Goal: Consume media (video, audio)

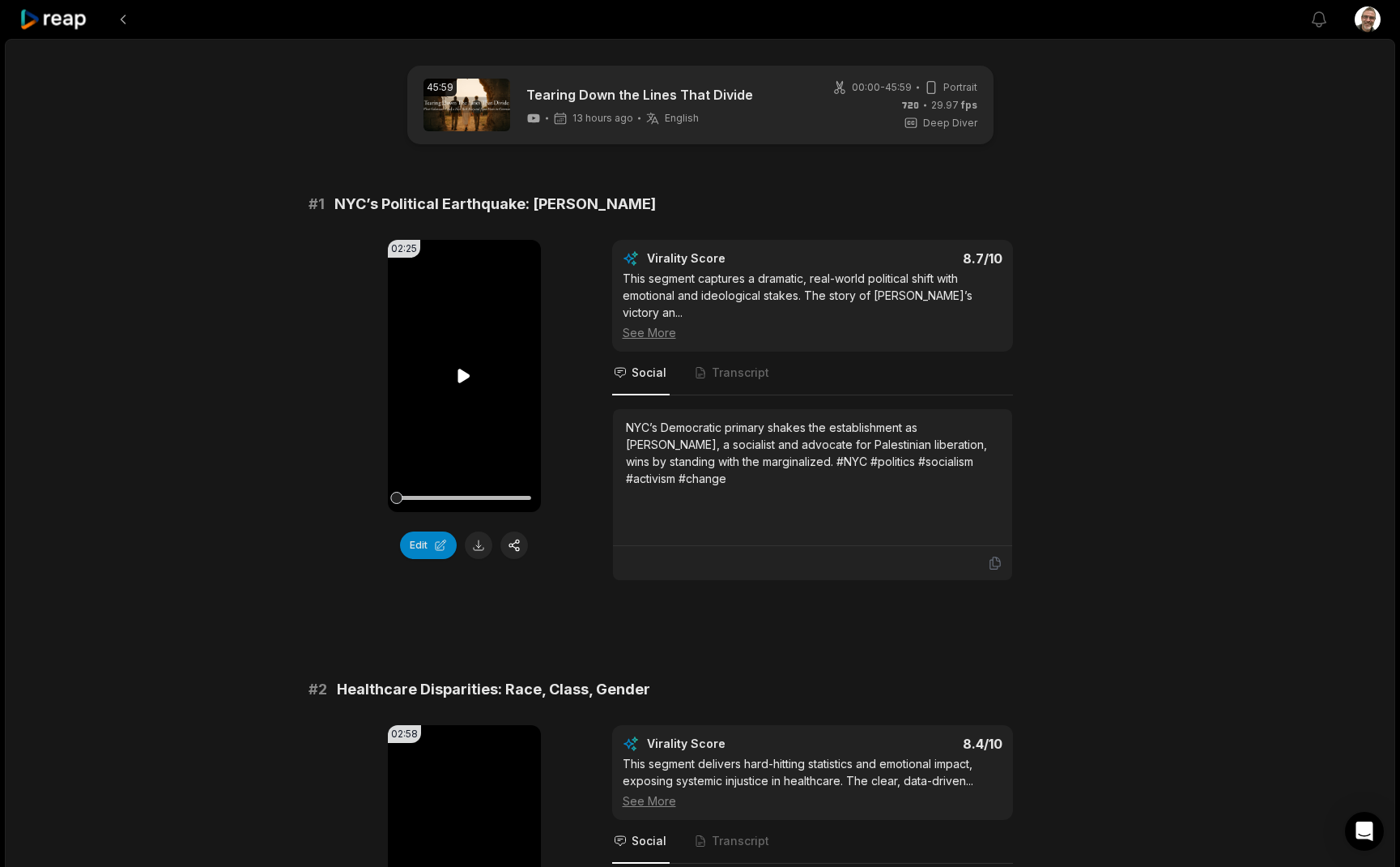
click at [461, 379] on icon at bounding box center [464, 375] width 12 height 14
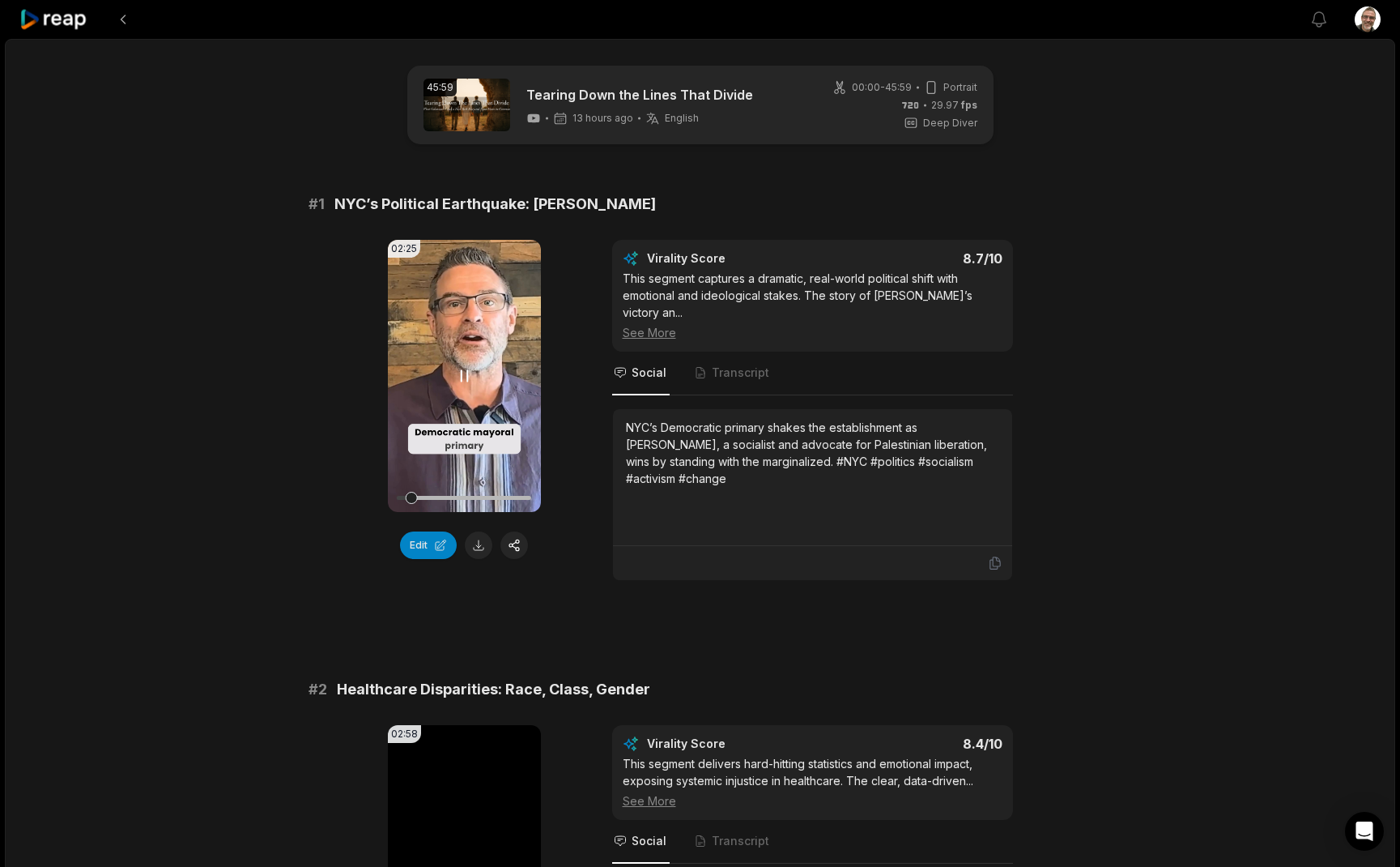
drag, startPoint x: 411, startPoint y: 499, endPoint x: 453, endPoint y: 499, distance: 42.0
click at [453, 499] on div at bounding box center [464, 498] width 134 height 4
click at [480, 499] on div at bounding box center [464, 498] width 134 height 4
click at [514, 498] on div at bounding box center [464, 498] width 134 height 4
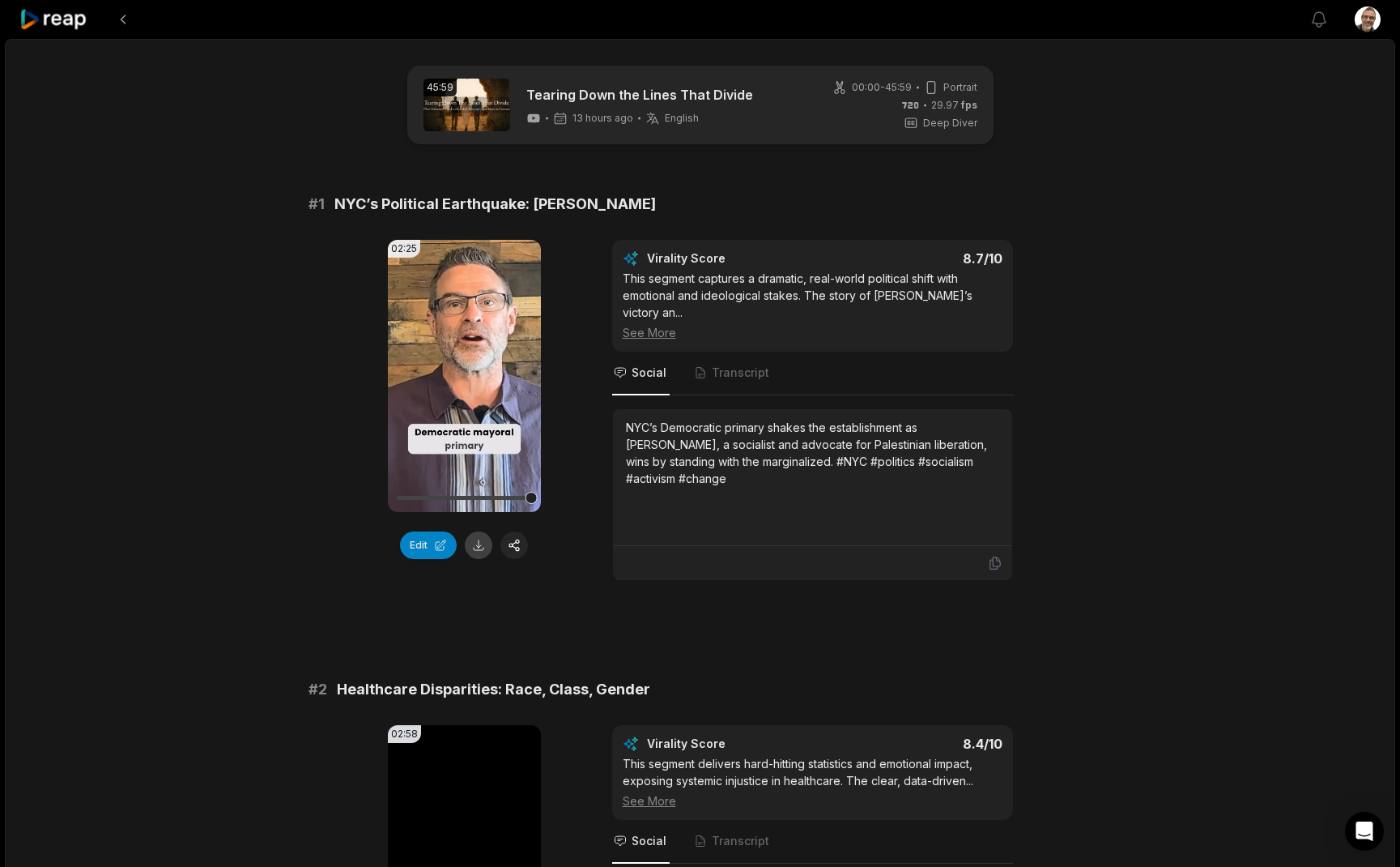
click at [481, 547] on button at bounding box center [478, 545] width 27 height 27
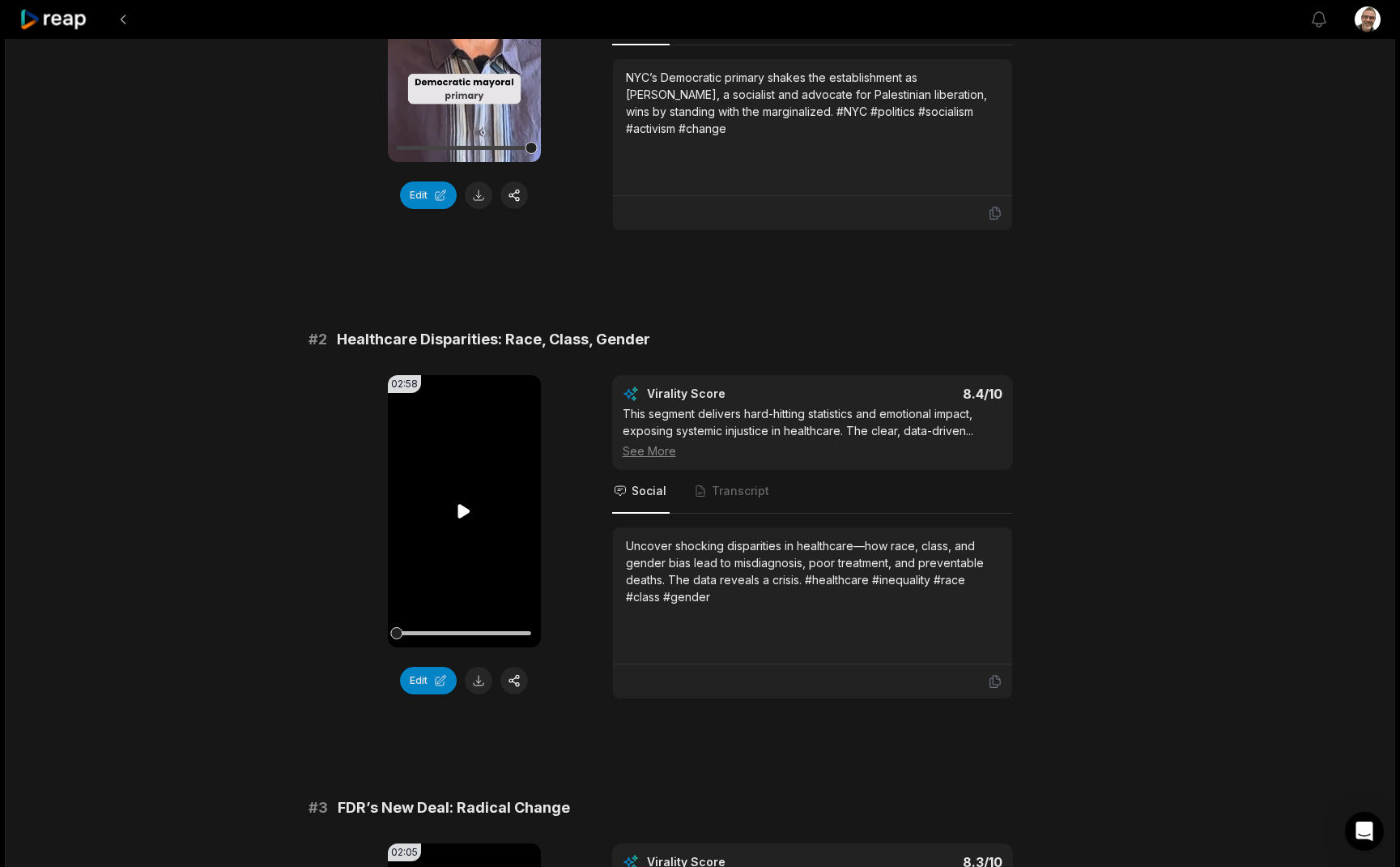
scroll to position [351, 0]
click at [481, 665] on button at bounding box center [478, 679] width 27 height 27
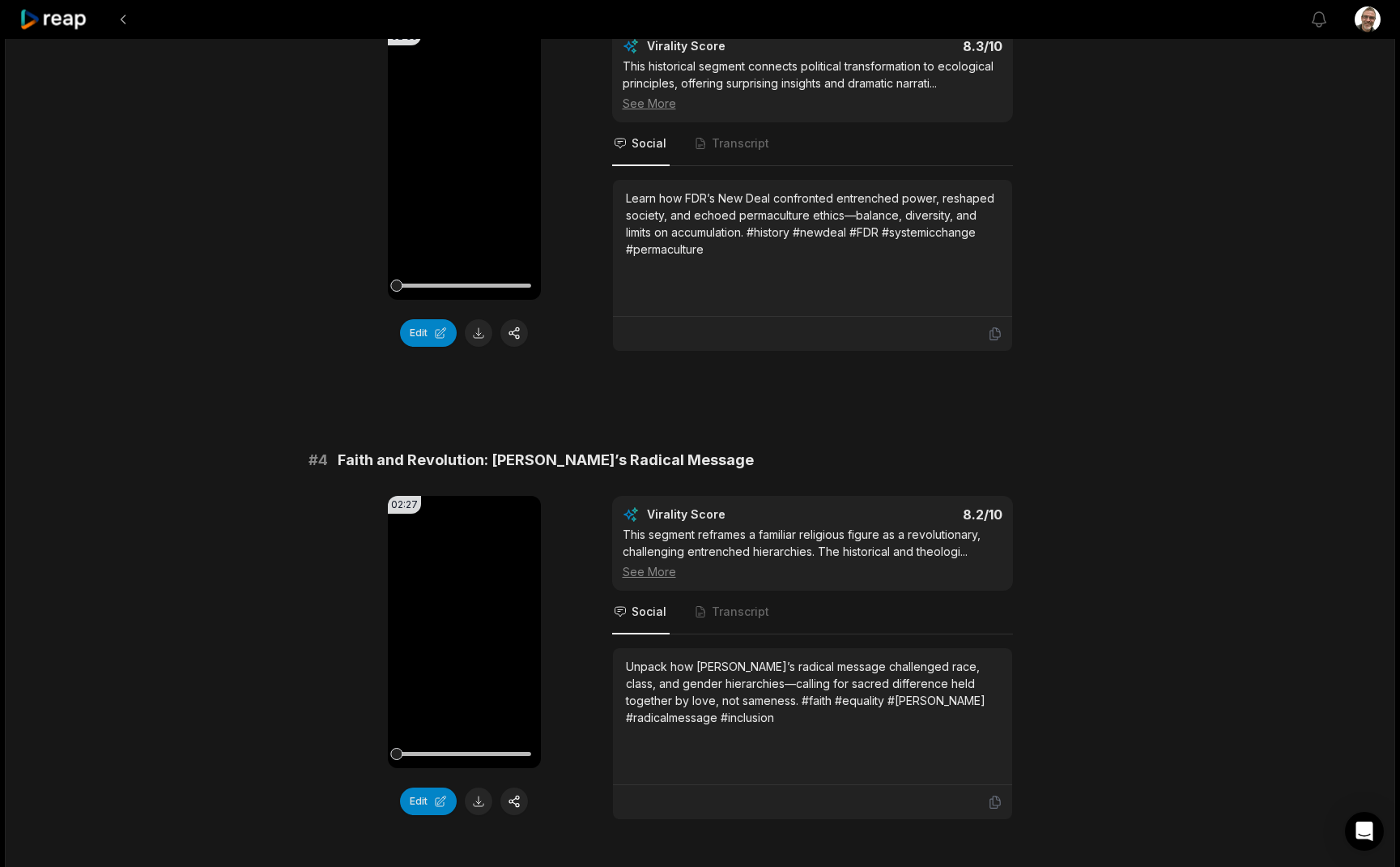
scroll to position [1167, 0]
click at [474, 319] on button at bounding box center [478, 332] width 27 height 27
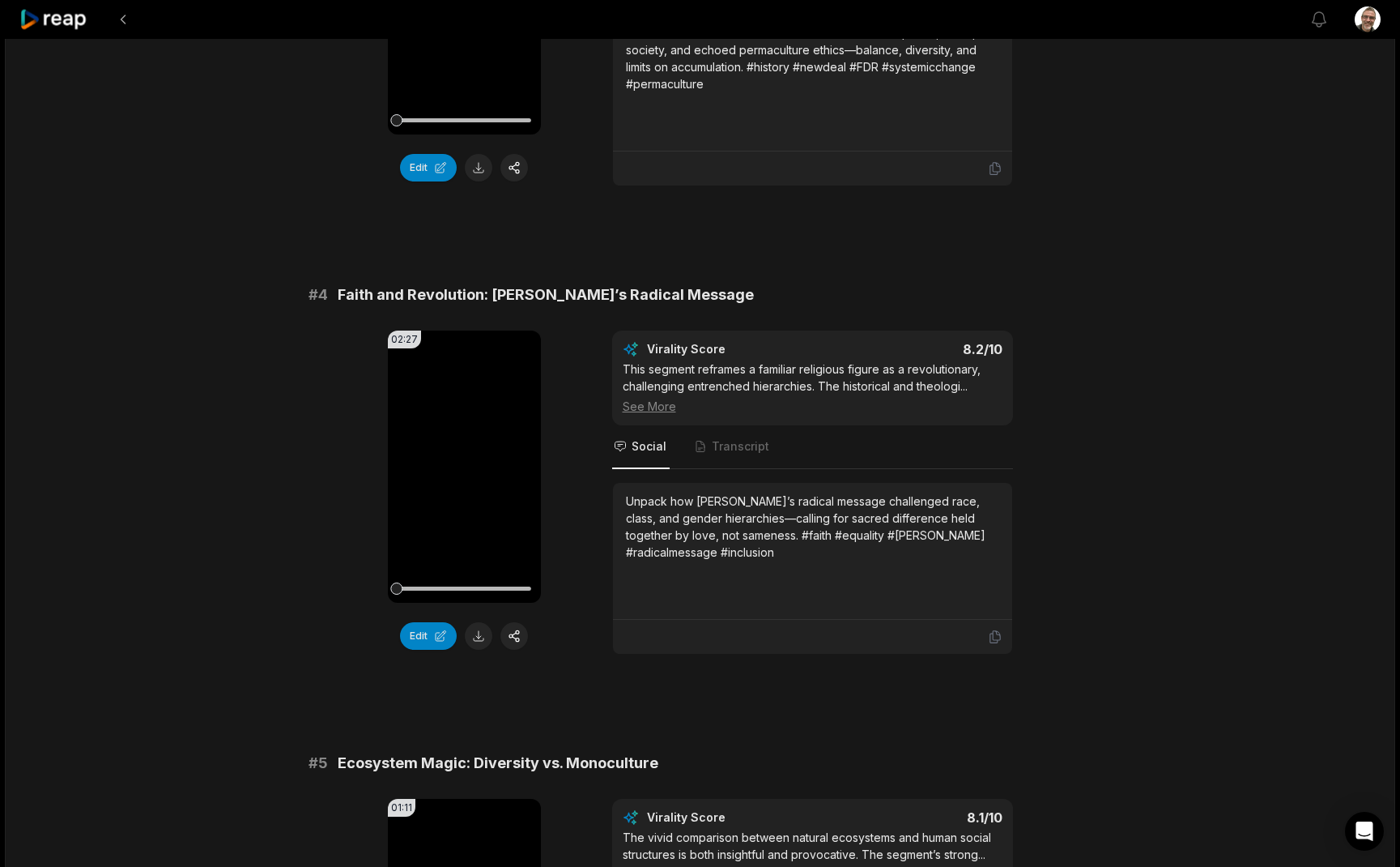
scroll to position [1334, 0]
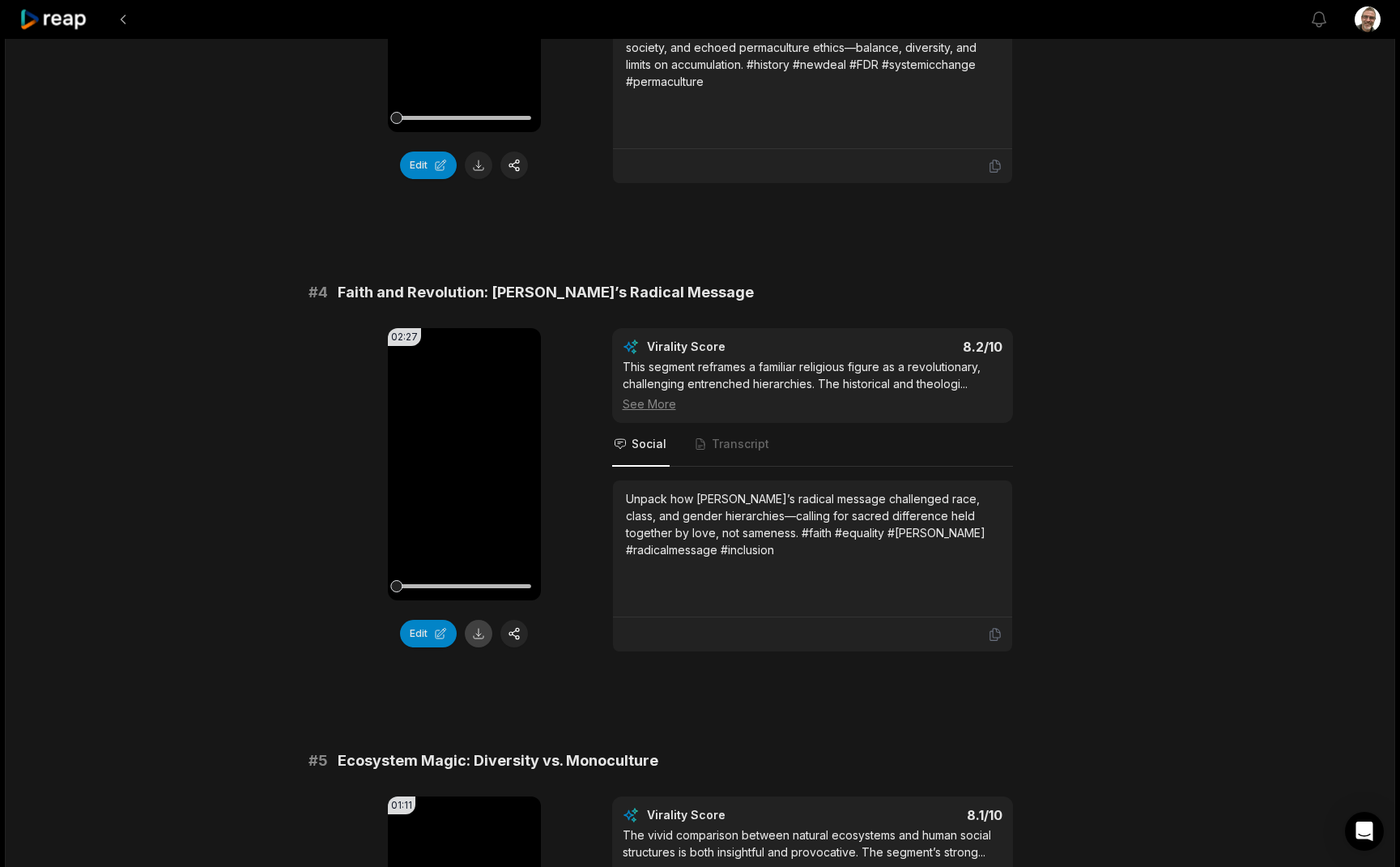
click at [482, 624] on button at bounding box center [478, 633] width 27 height 27
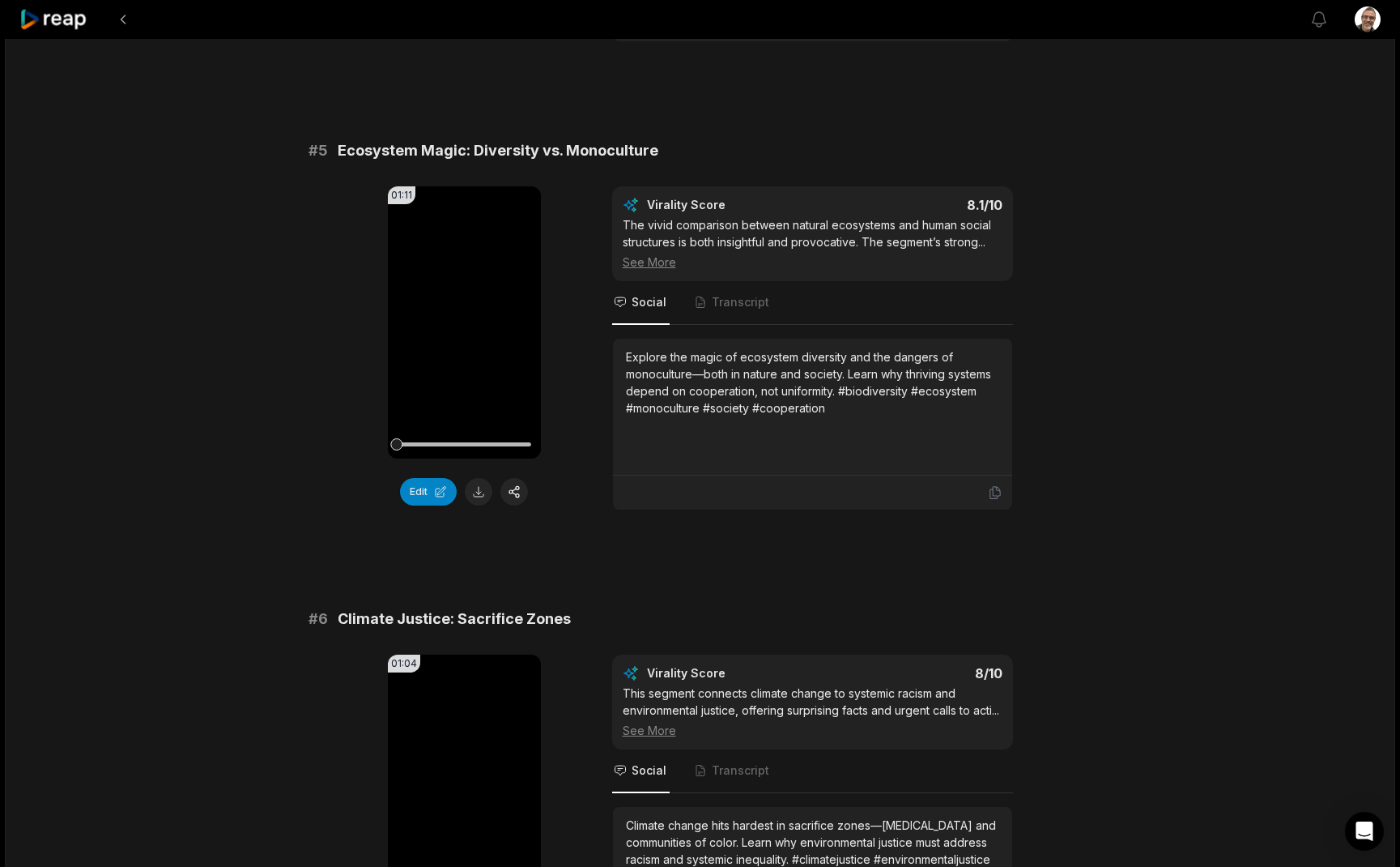
scroll to position [1944, 0]
click at [485, 478] on button at bounding box center [478, 490] width 27 height 27
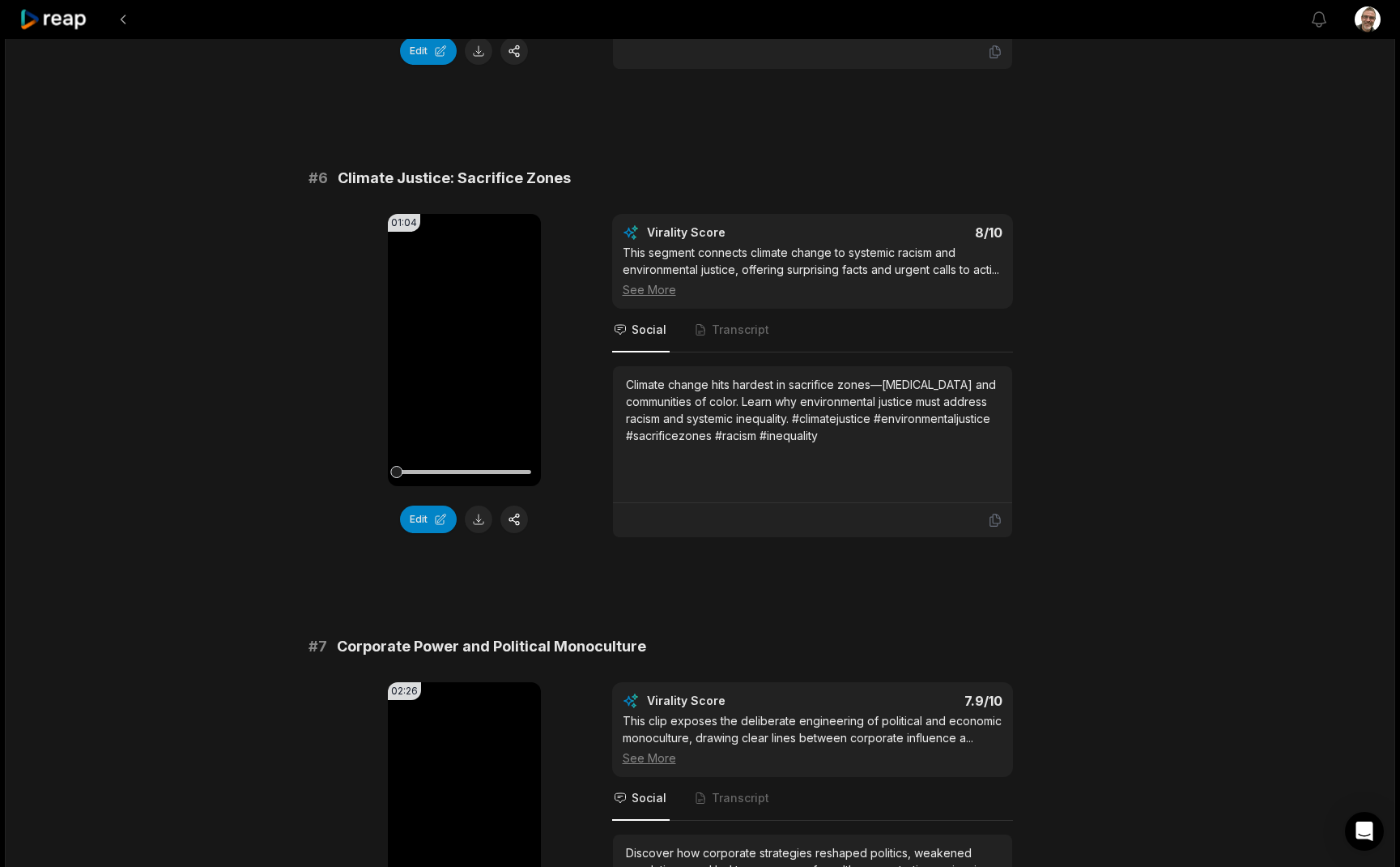
scroll to position [2386, 0]
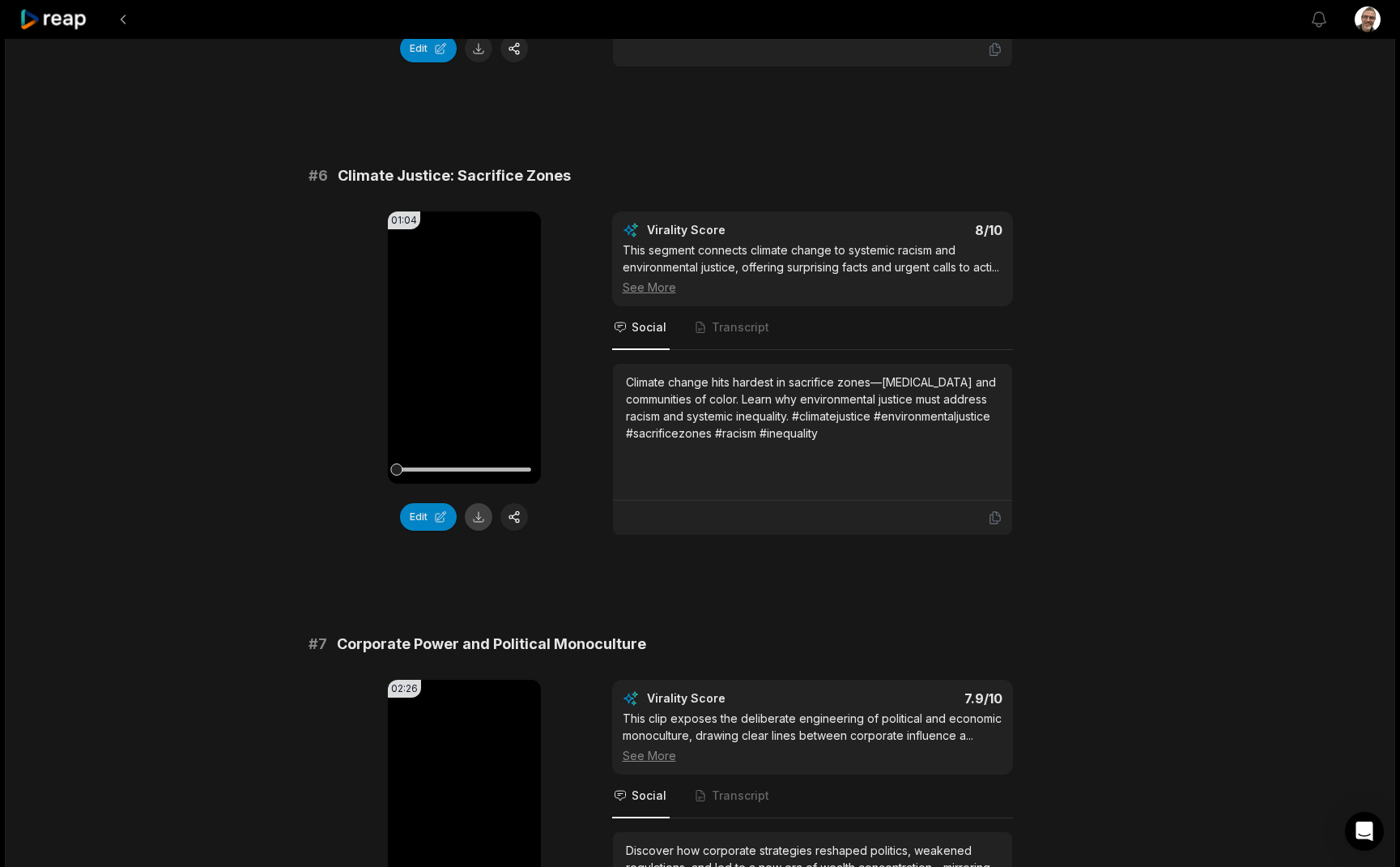
click at [478, 503] on button at bounding box center [478, 516] width 27 height 27
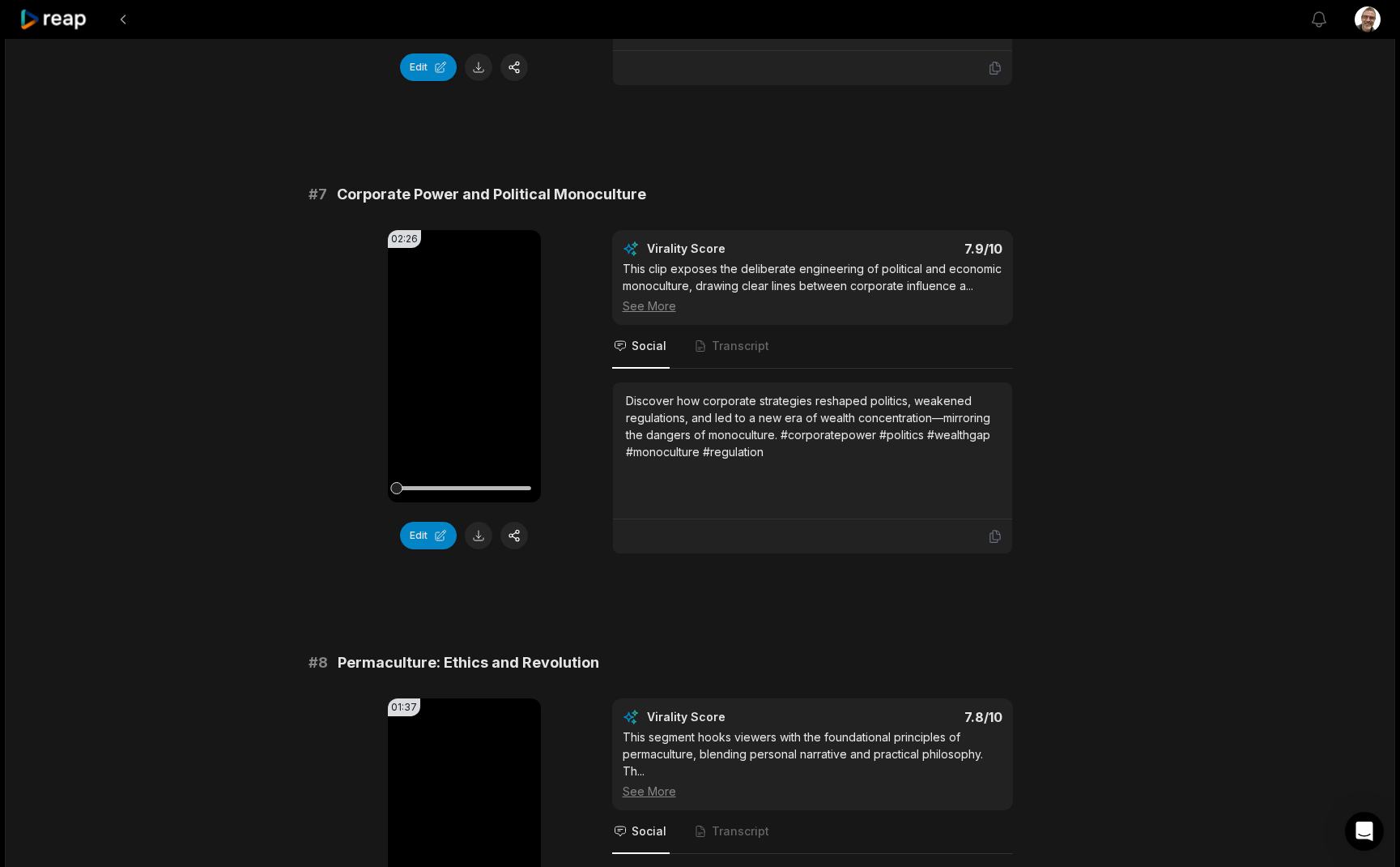
scroll to position [2839, 0]
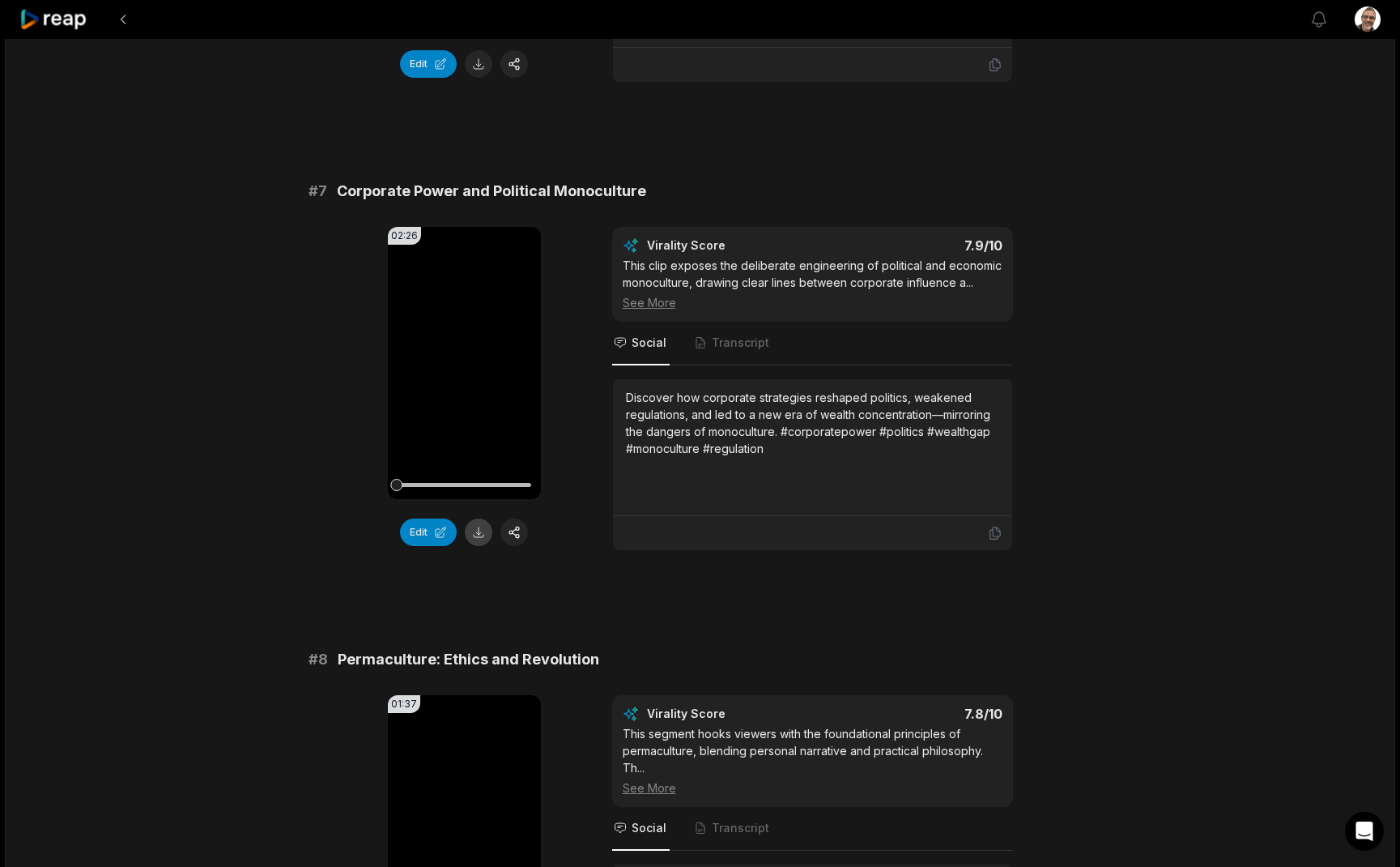
click at [484, 528] on button at bounding box center [478, 531] width 27 height 27
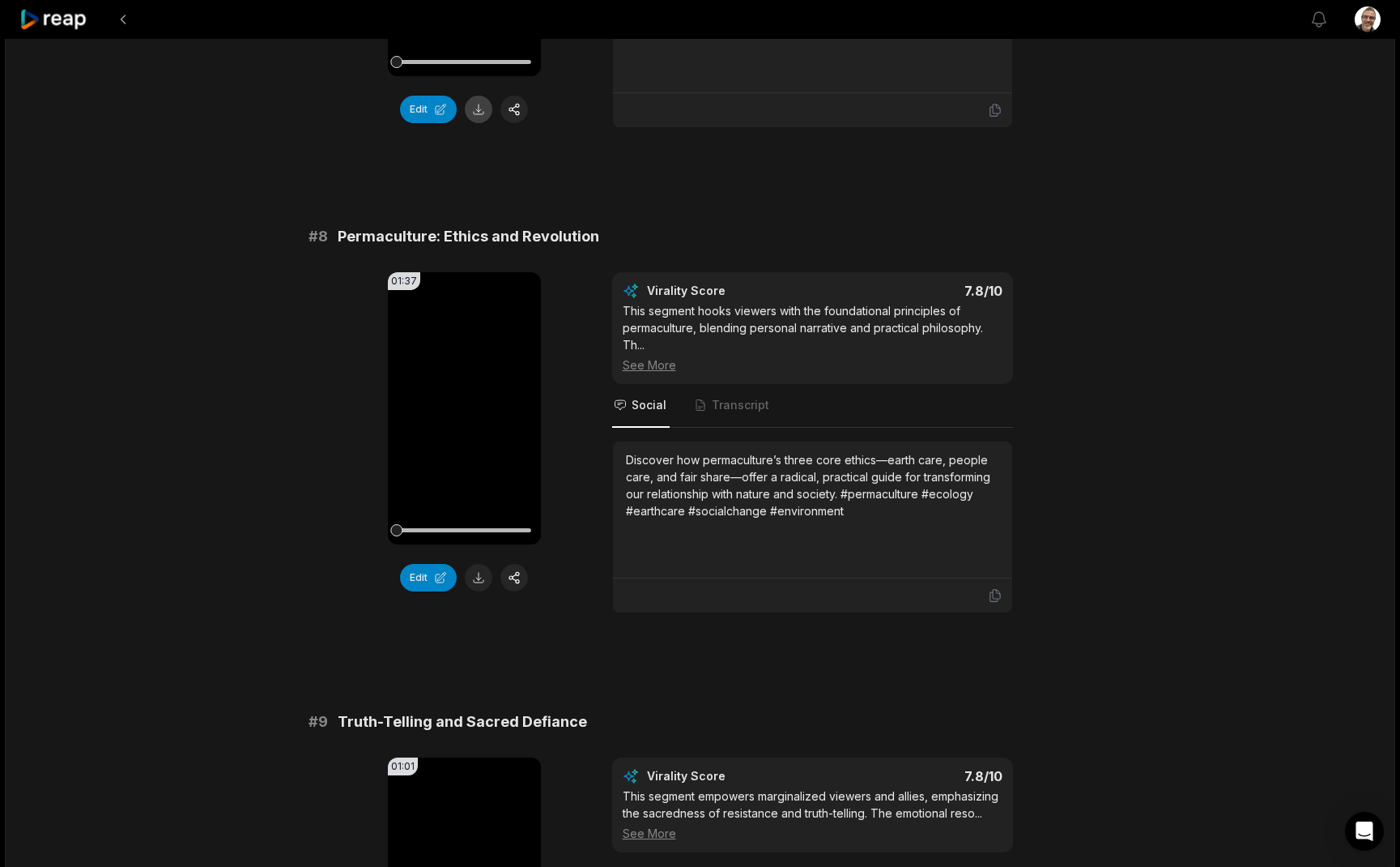
scroll to position [3266, 0]
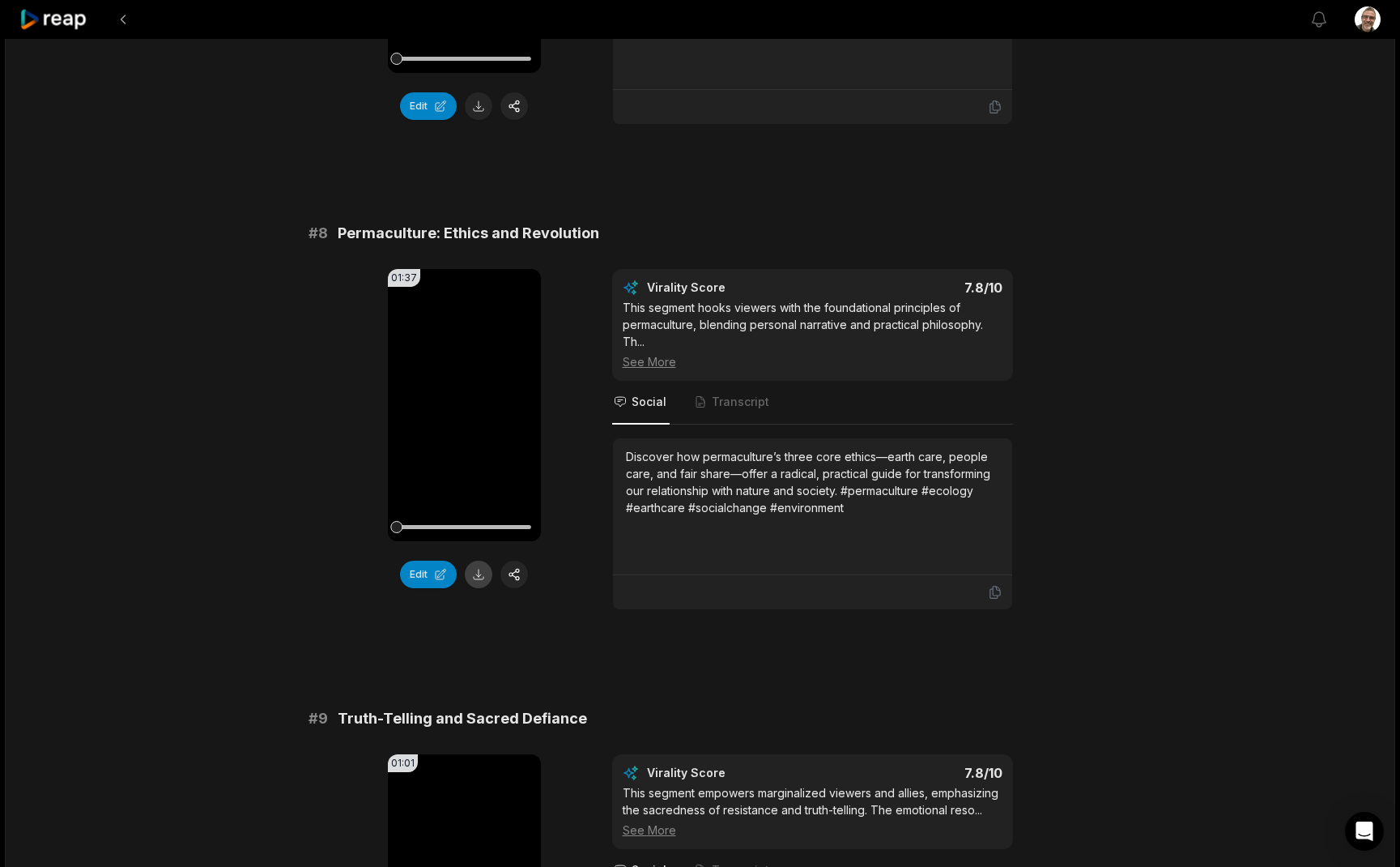
click at [474, 579] on button at bounding box center [478, 574] width 27 height 27
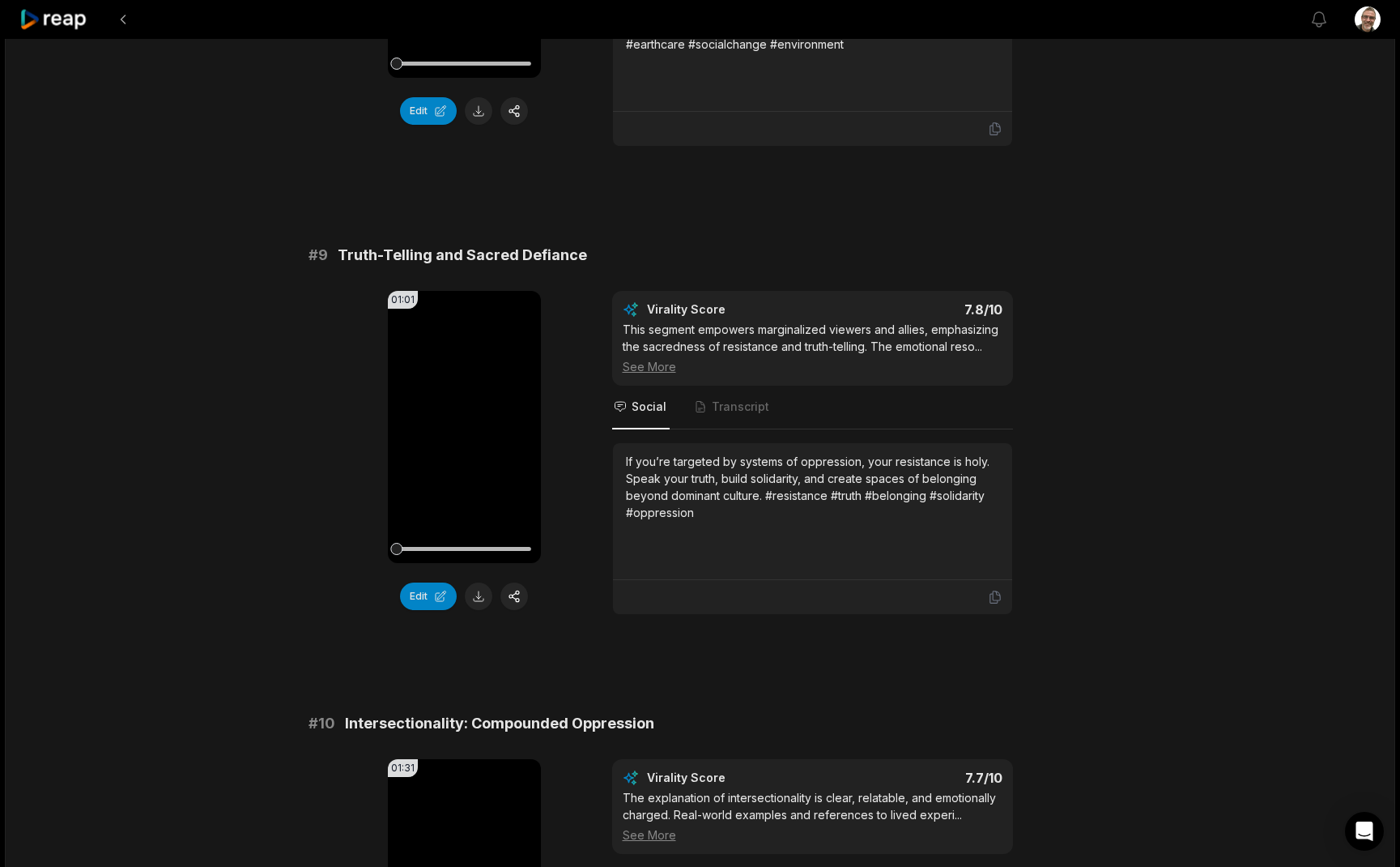
scroll to position [3731, 0]
click at [483, 605] on button at bounding box center [478, 593] width 27 height 27
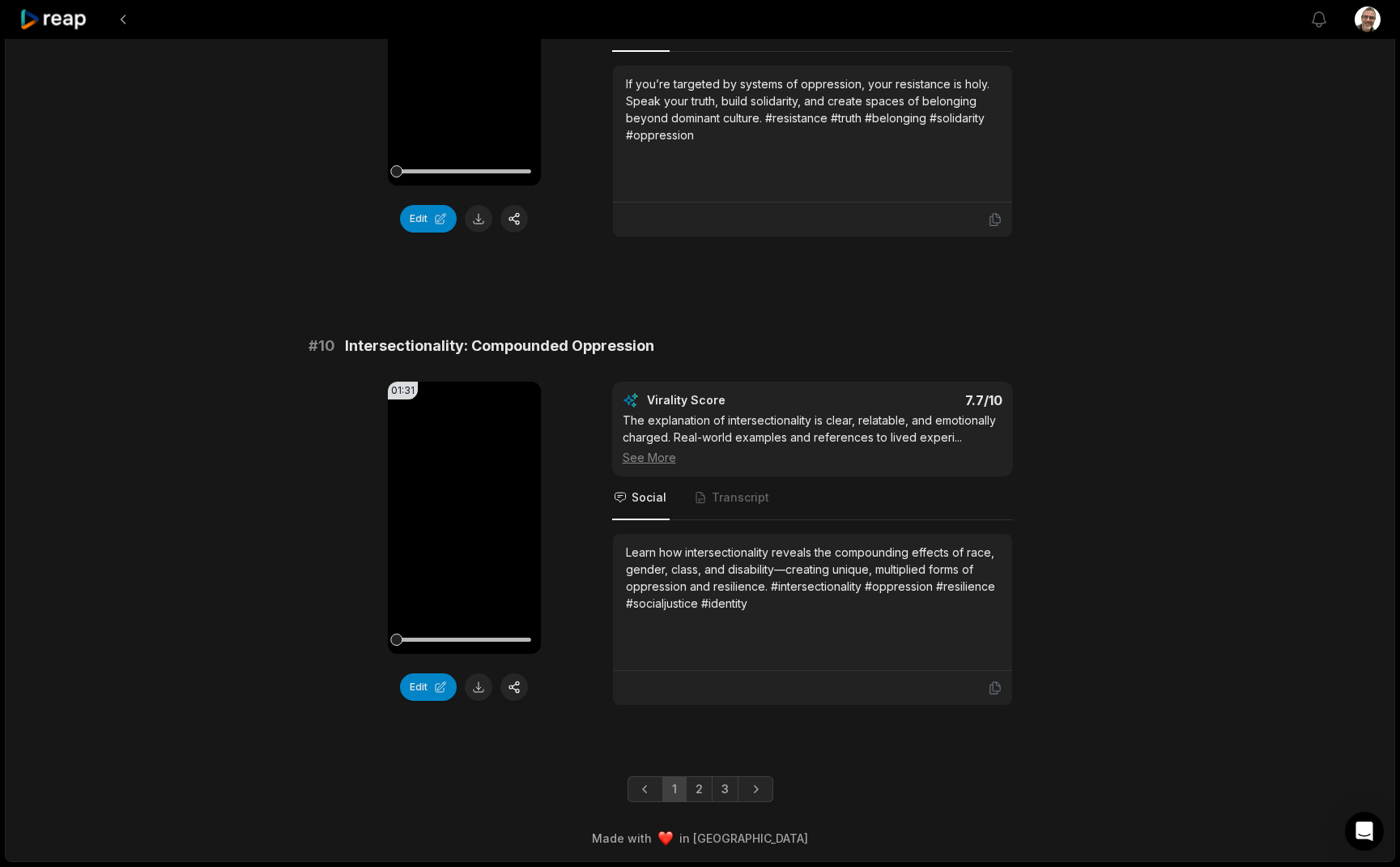
scroll to position [4106, 0]
click at [486, 693] on button at bounding box center [478, 686] width 27 height 27
click at [698, 789] on link "2" at bounding box center [699, 789] width 27 height 26
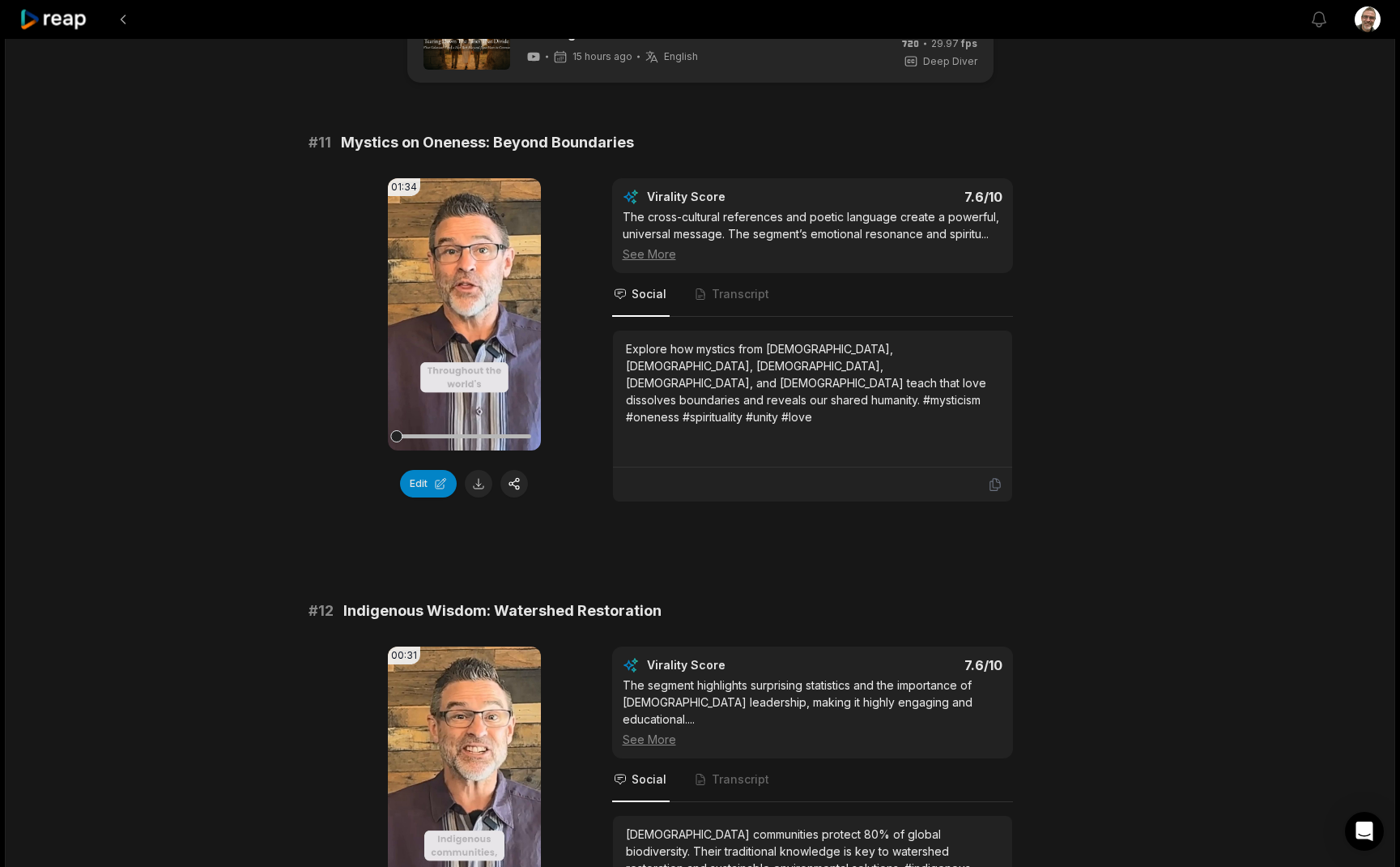
scroll to position [63, 0]
click at [480, 489] on button at bounding box center [478, 482] width 27 height 27
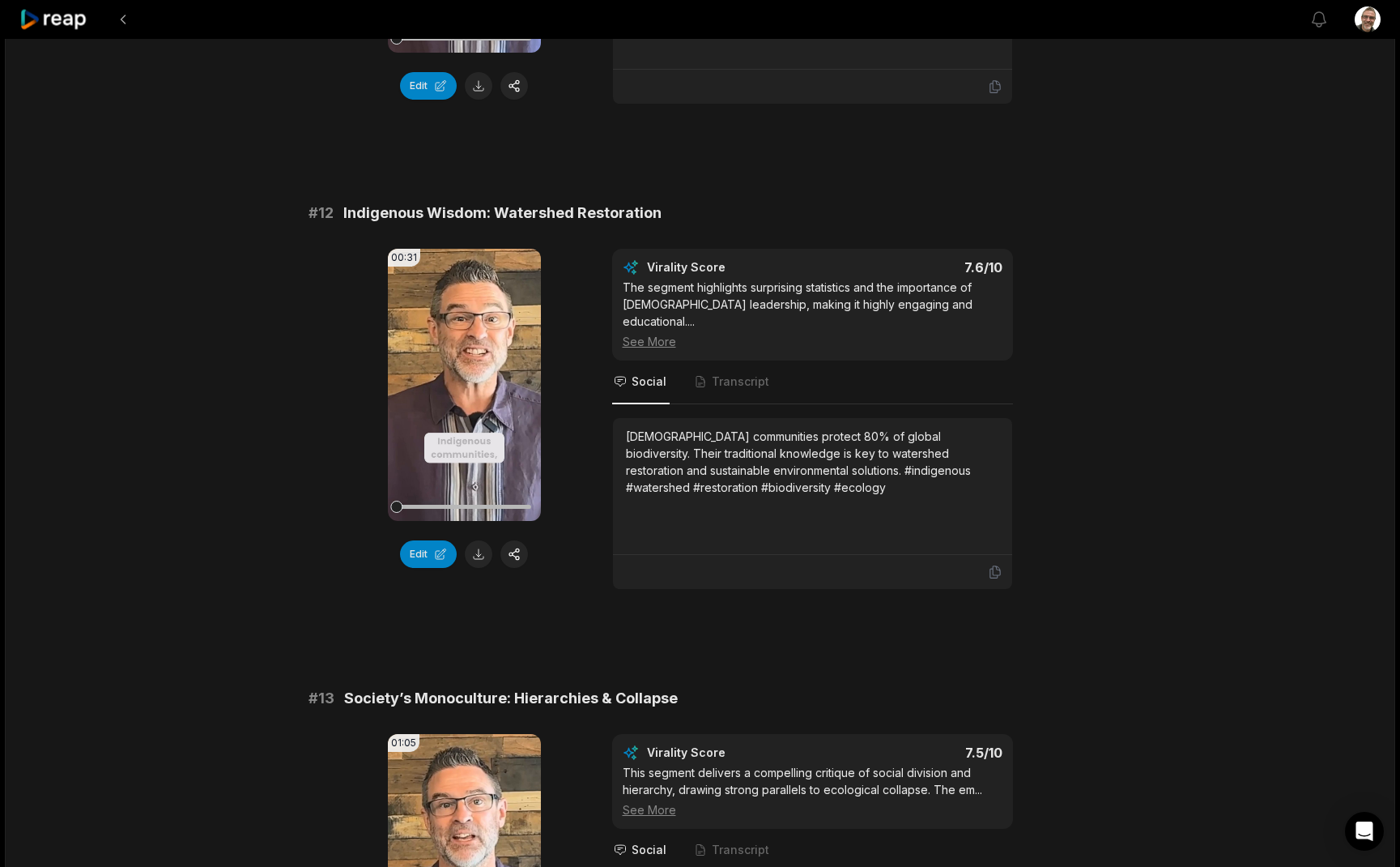
scroll to position [461, 0]
click at [477, 556] on button at bounding box center [478, 552] width 27 height 27
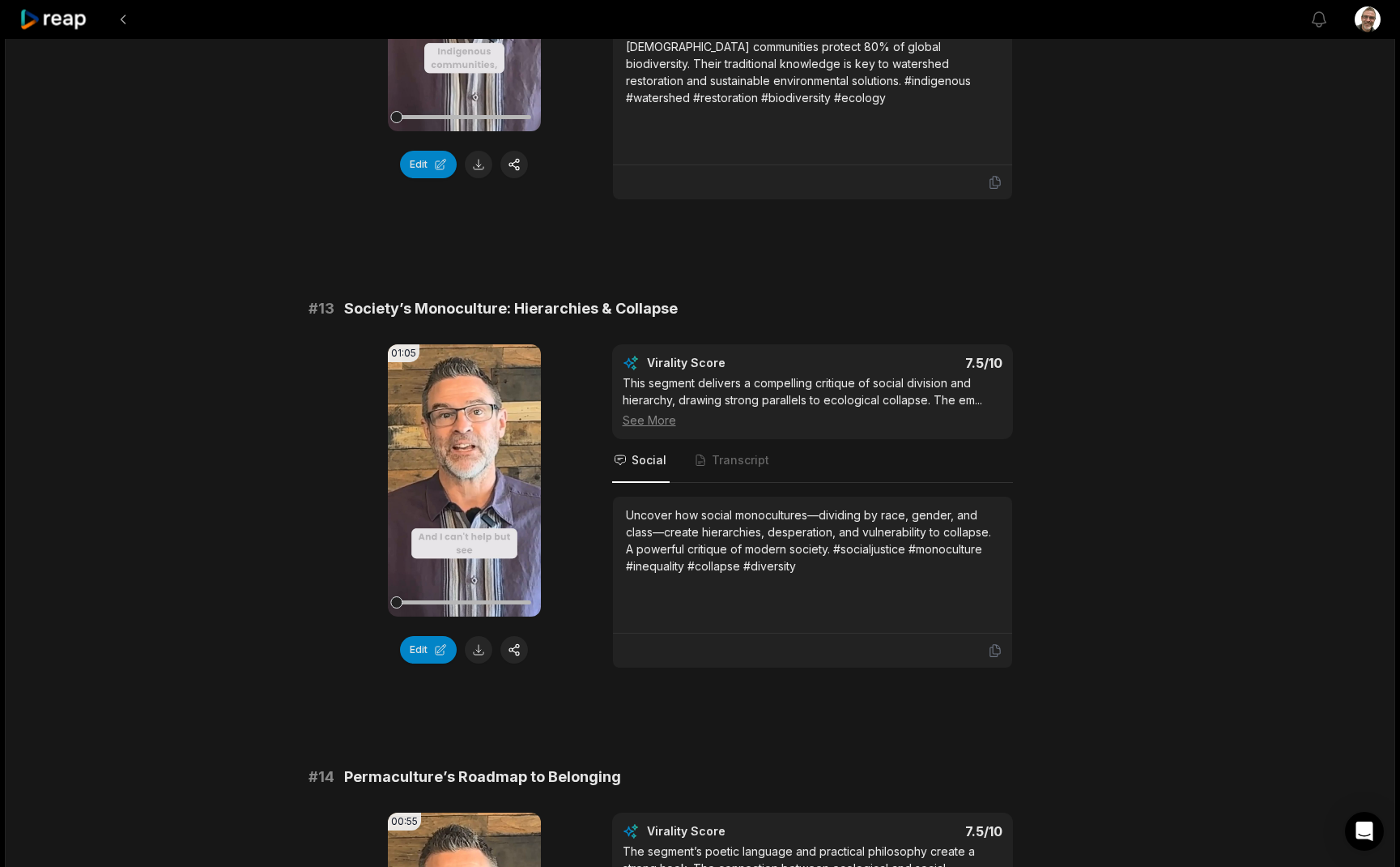
scroll to position [883, 0]
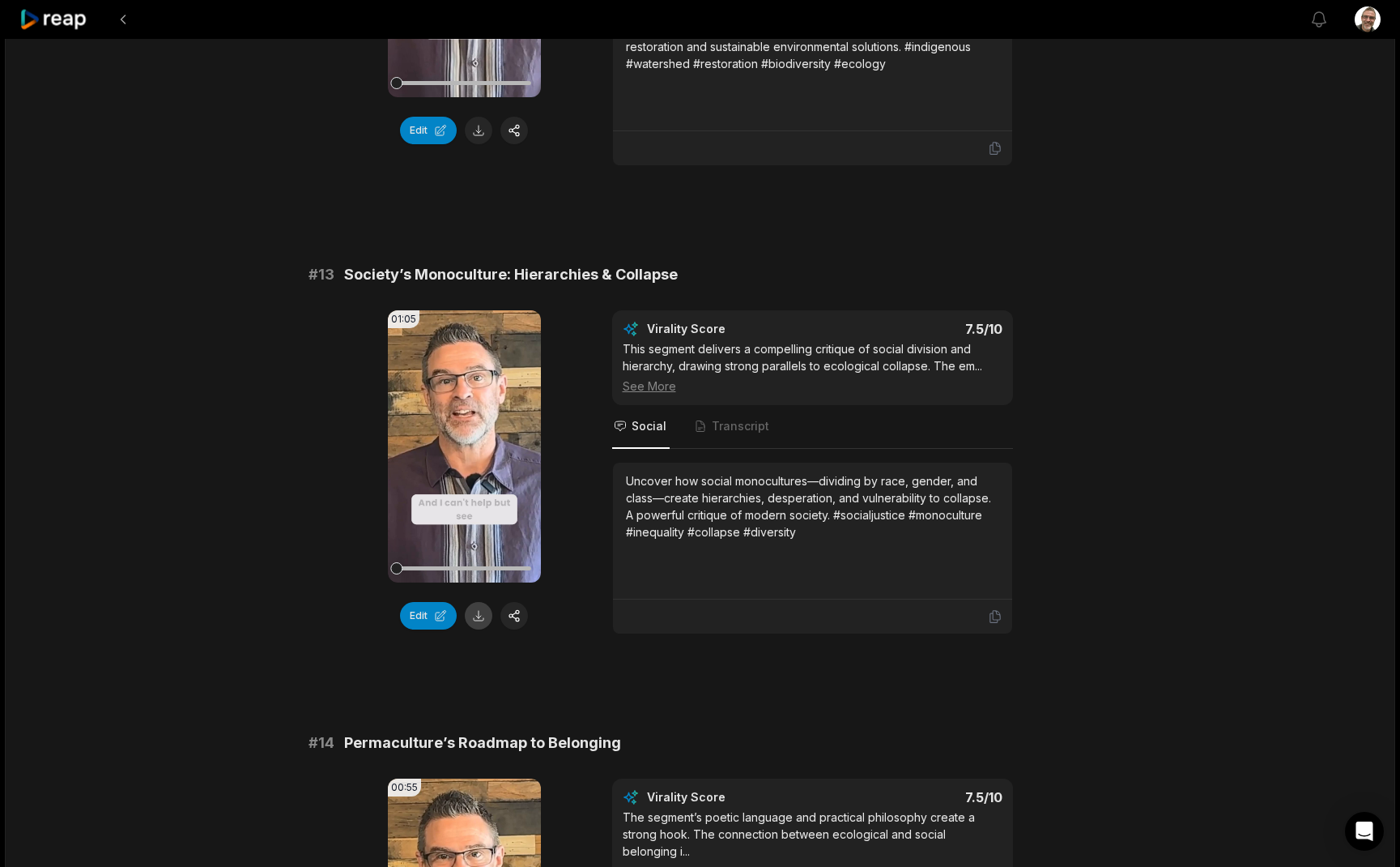
click at [479, 602] on button at bounding box center [478, 615] width 27 height 27
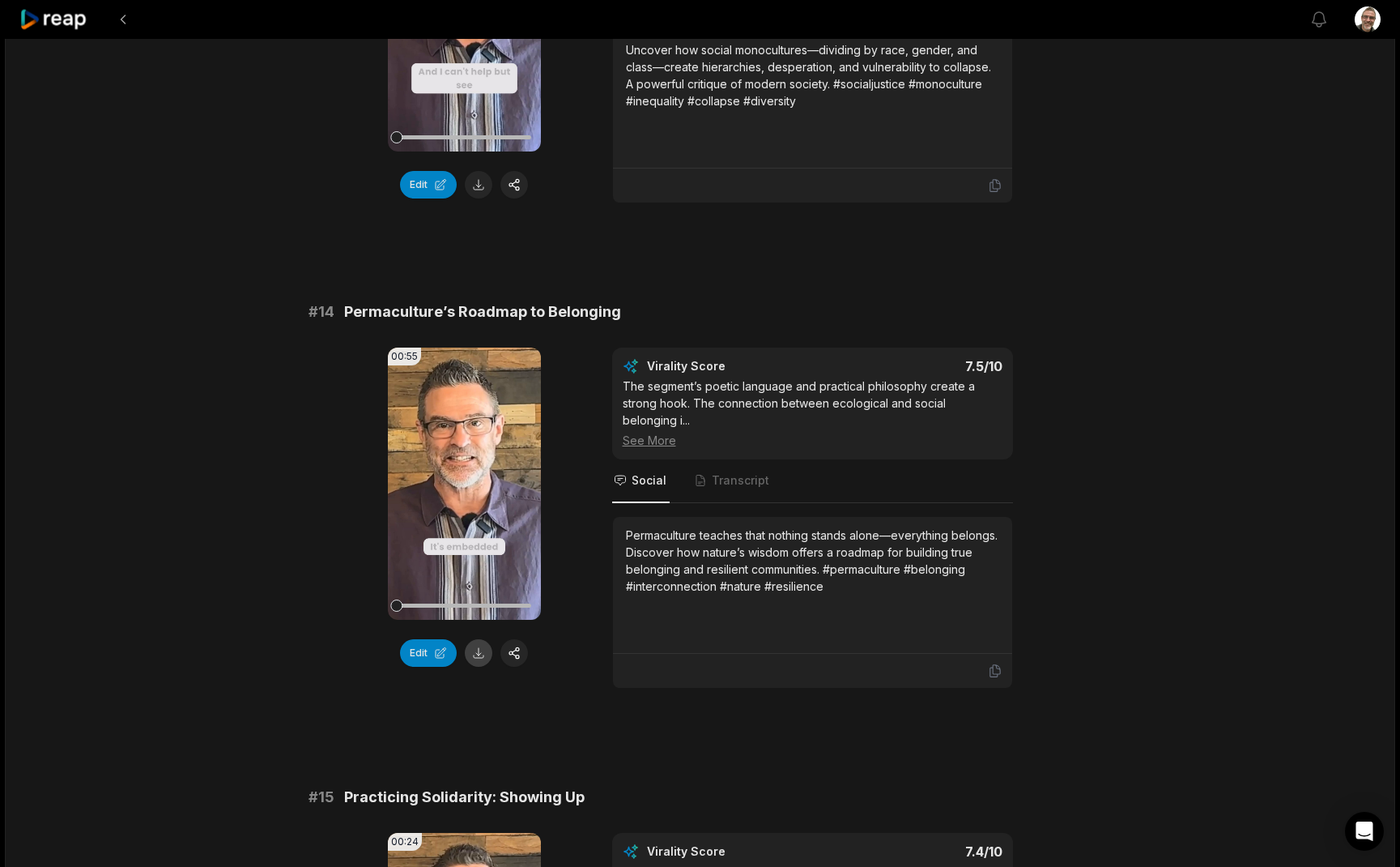
scroll to position [1316, 0]
click at [482, 637] on button at bounding box center [478, 650] width 27 height 27
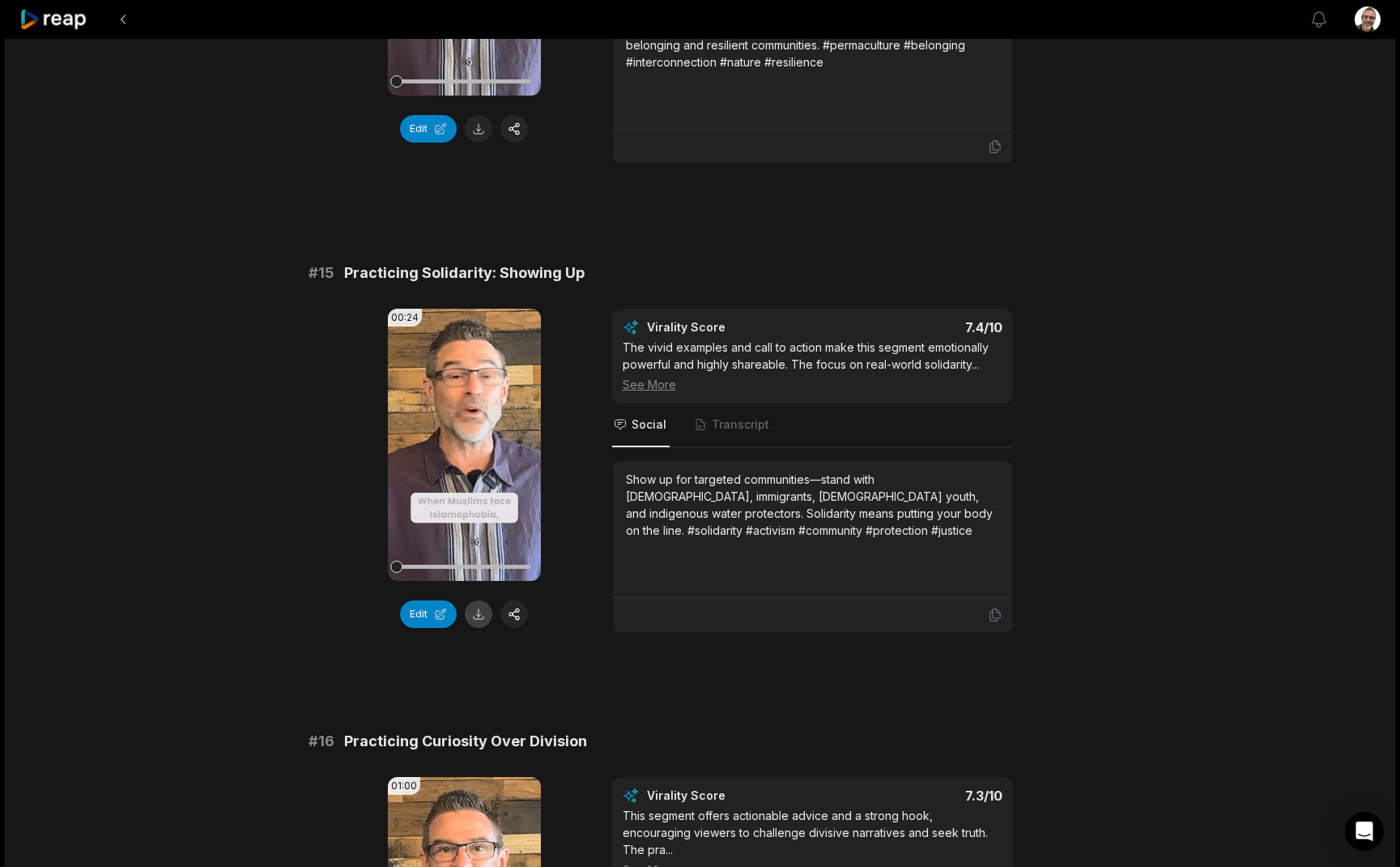
scroll to position [1847, 0]
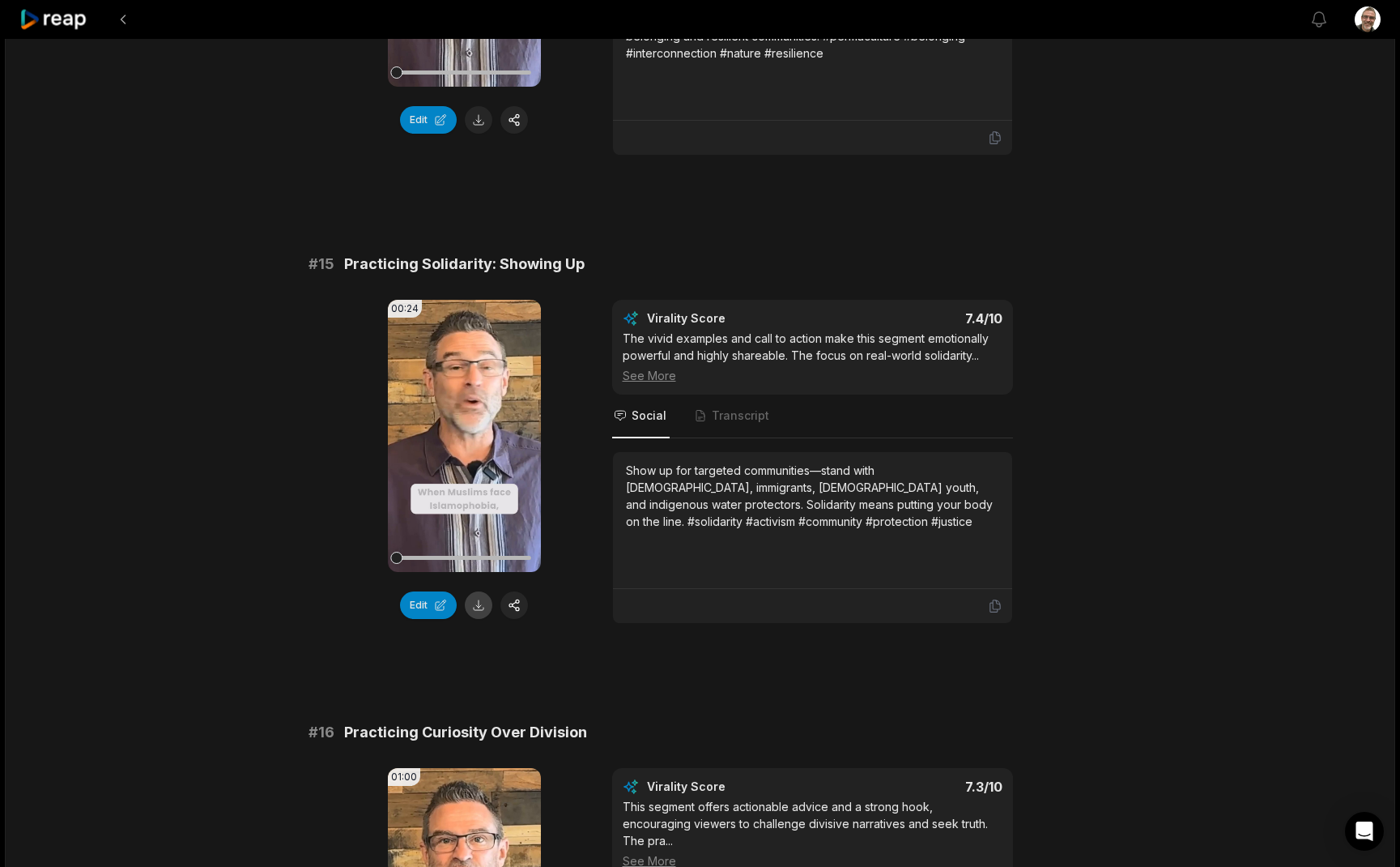
click at [484, 591] on button at bounding box center [478, 605] width 27 height 27
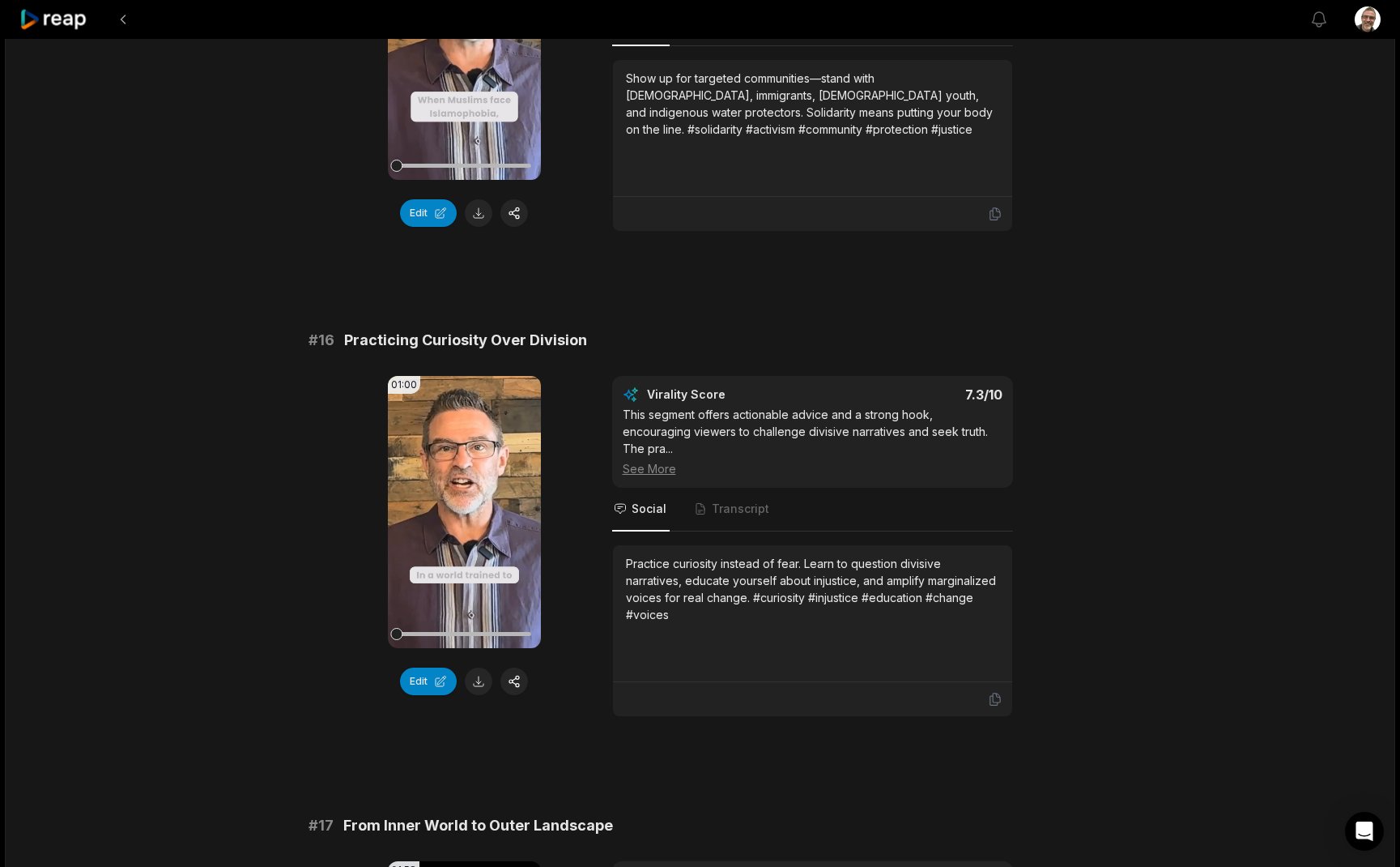
scroll to position [2235, 0]
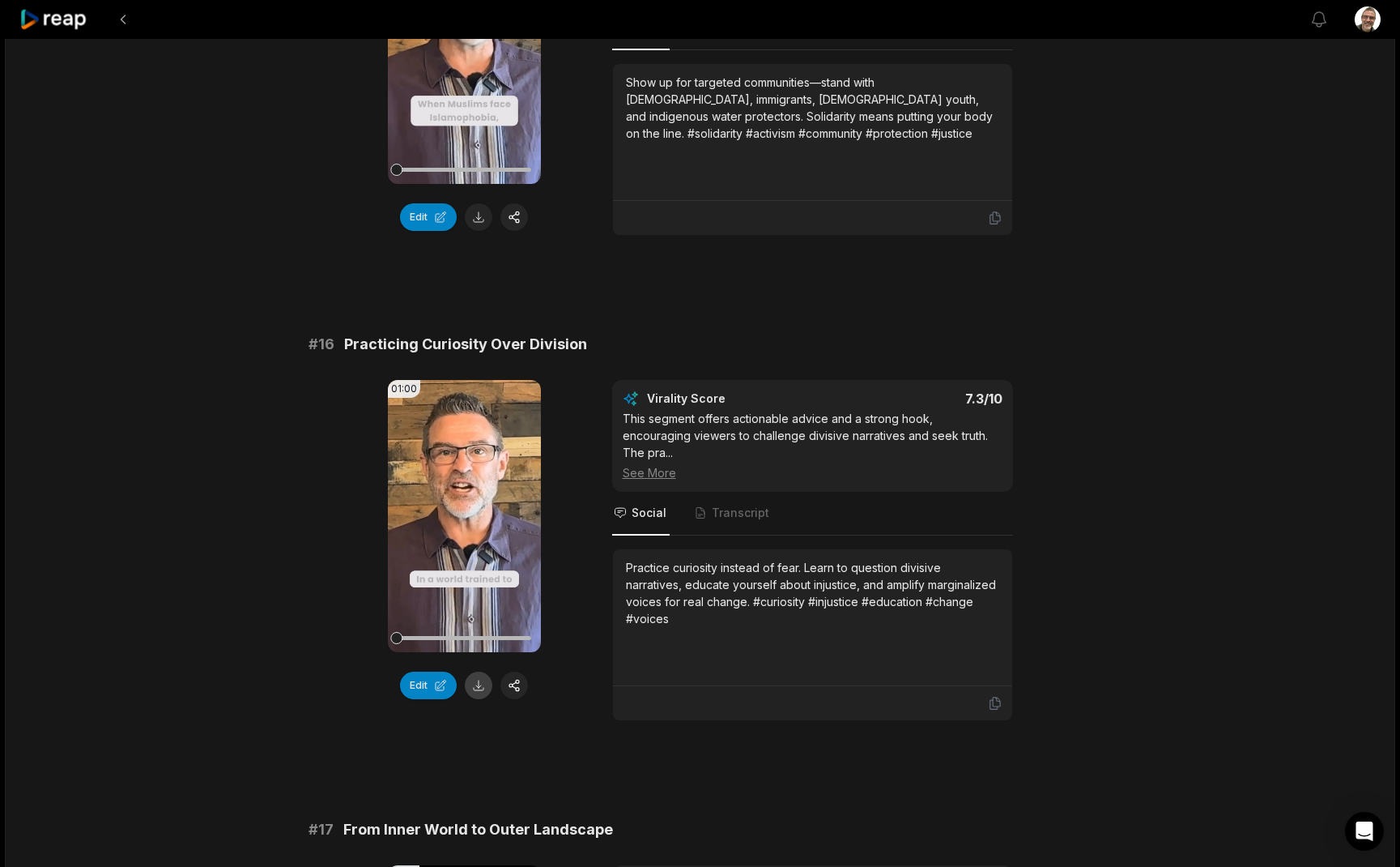
click at [474, 672] on button at bounding box center [478, 685] width 27 height 27
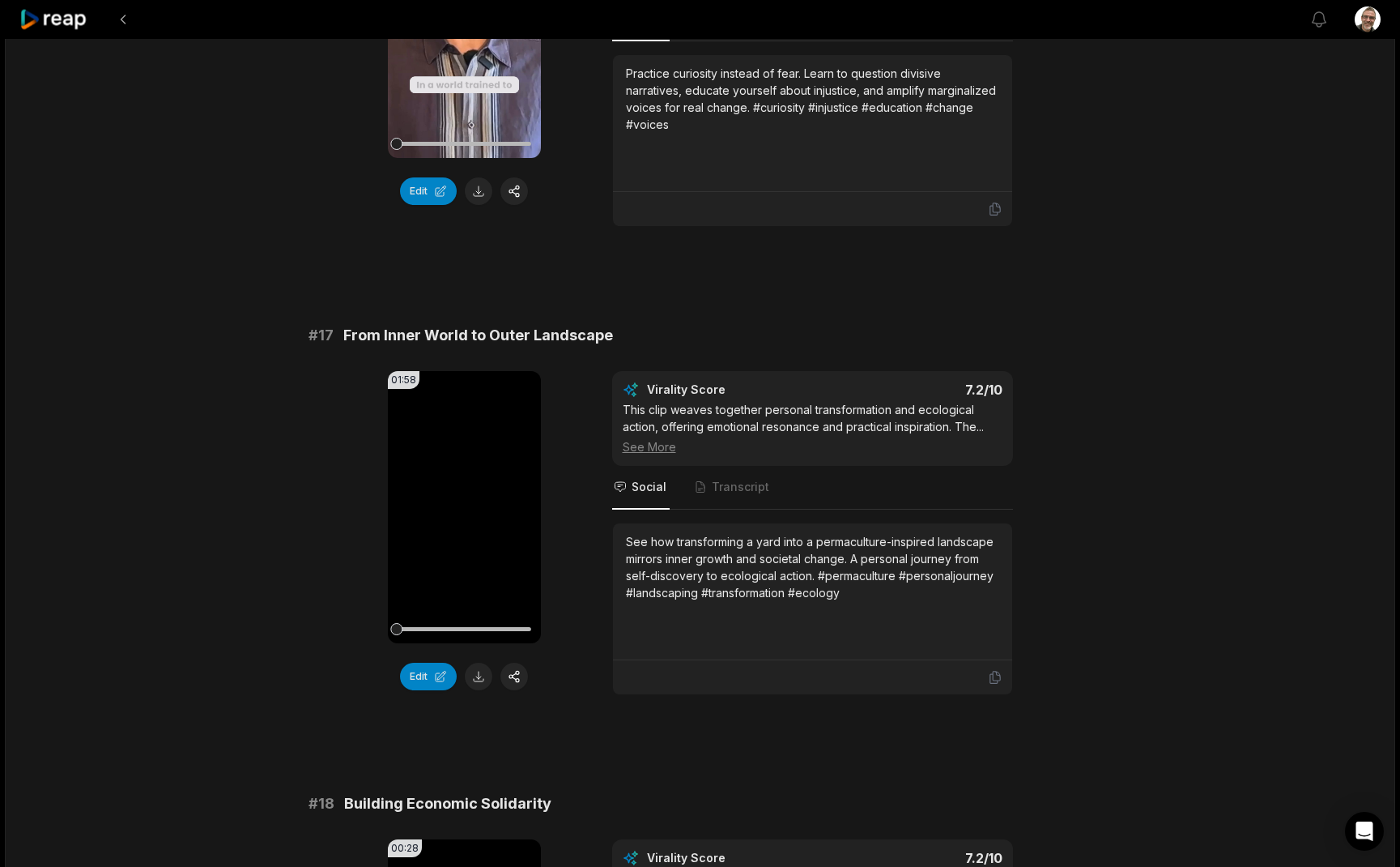
scroll to position [2730, 0]
click at [481, 662] on button at bounding box center [478, 675] width 27 height 27
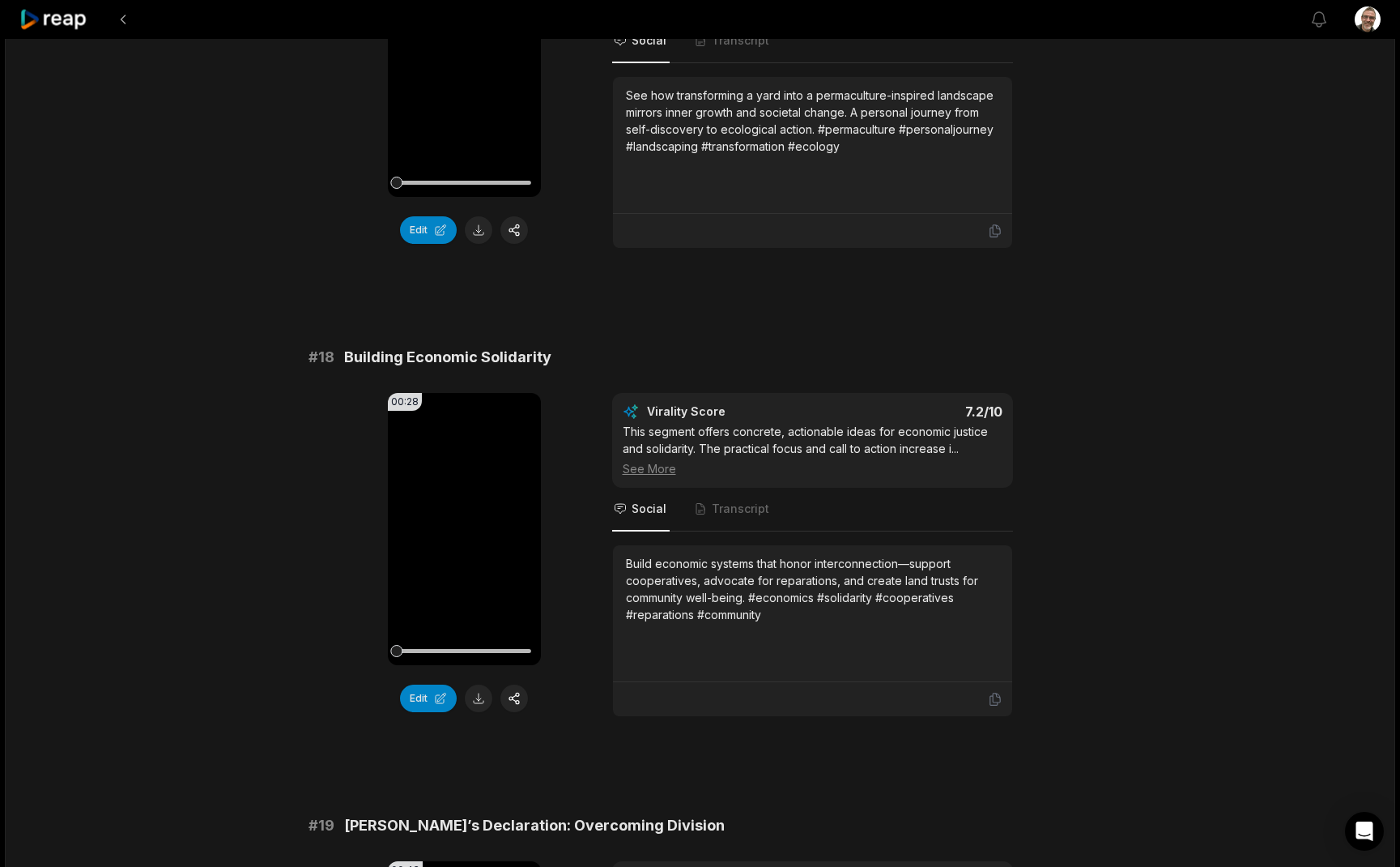
scroll to position [3183, 0]
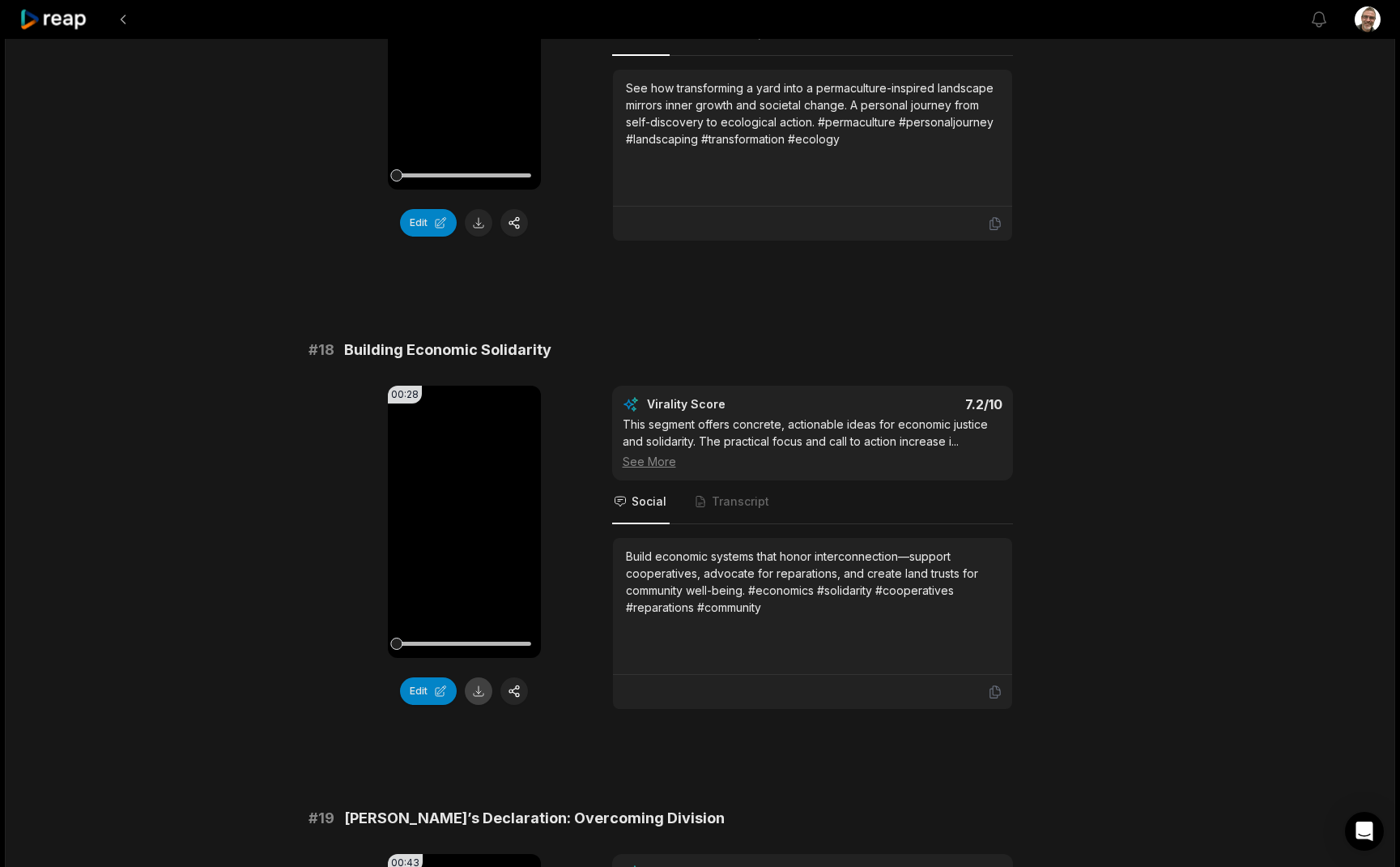
click at [482, 678] on button at bounding box center [478, 691] width 27 height 27
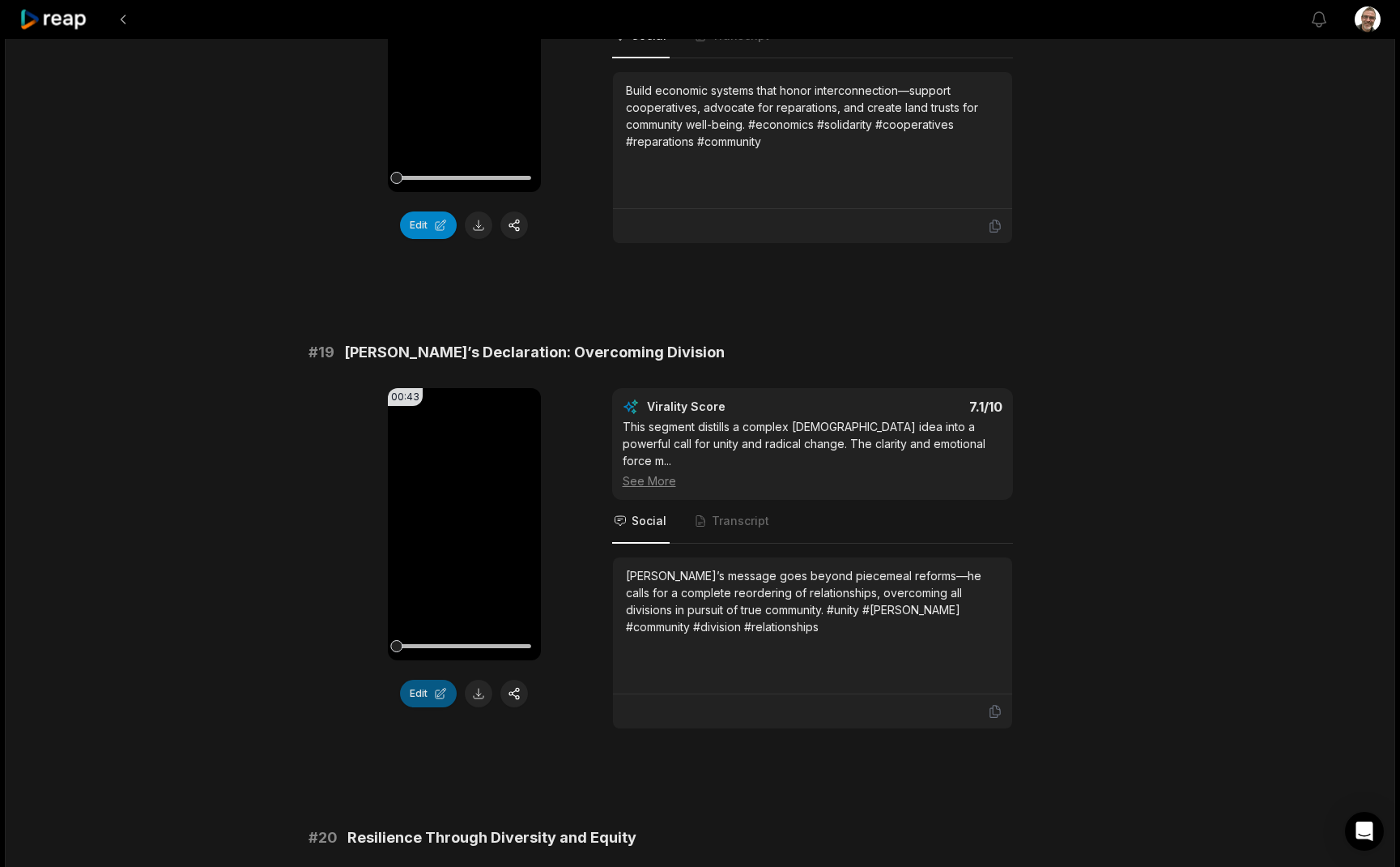
scroll to position [3654, 0]
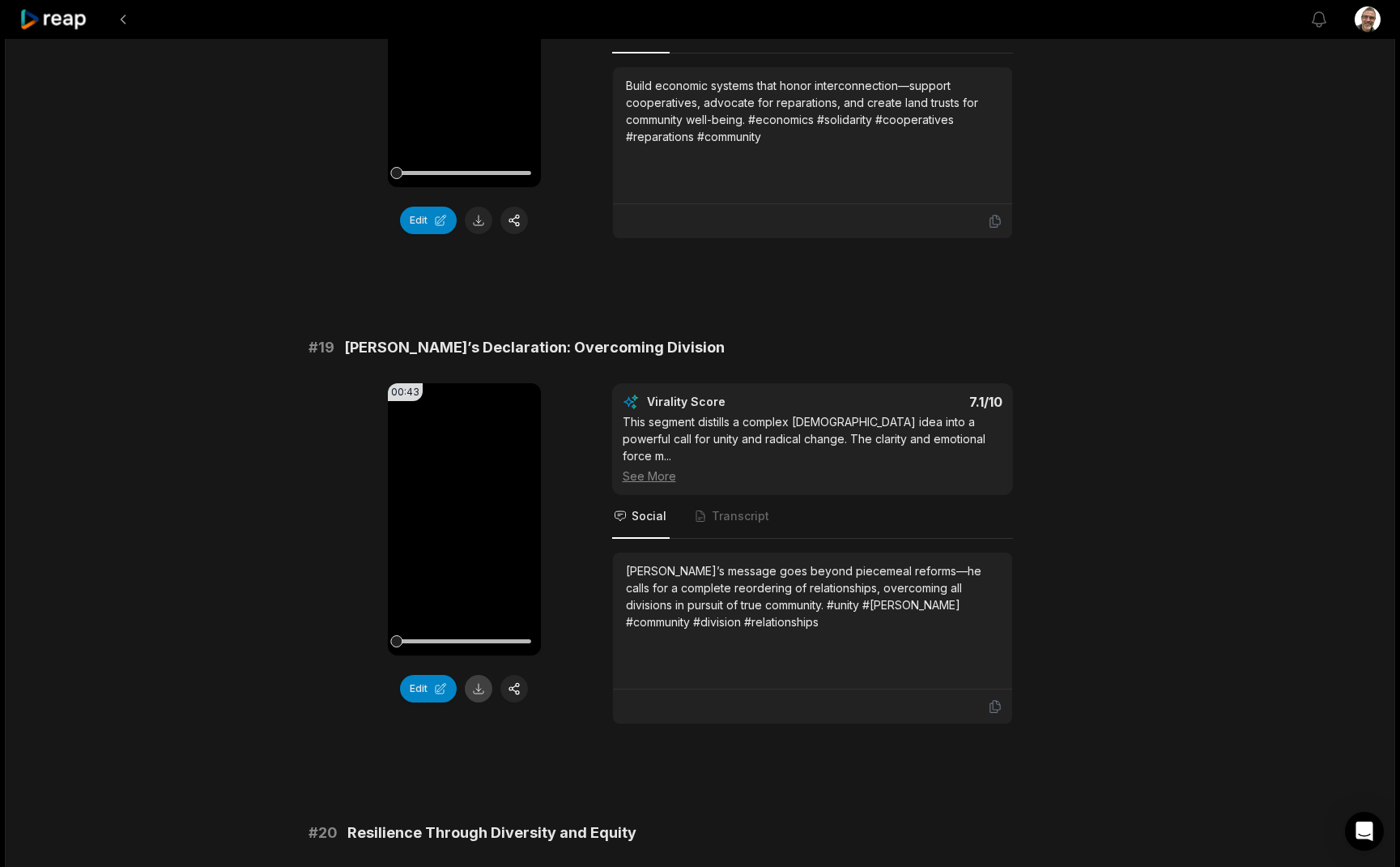
click at [474, 675] on button at bounding box center [478, 688] width 27 height 27
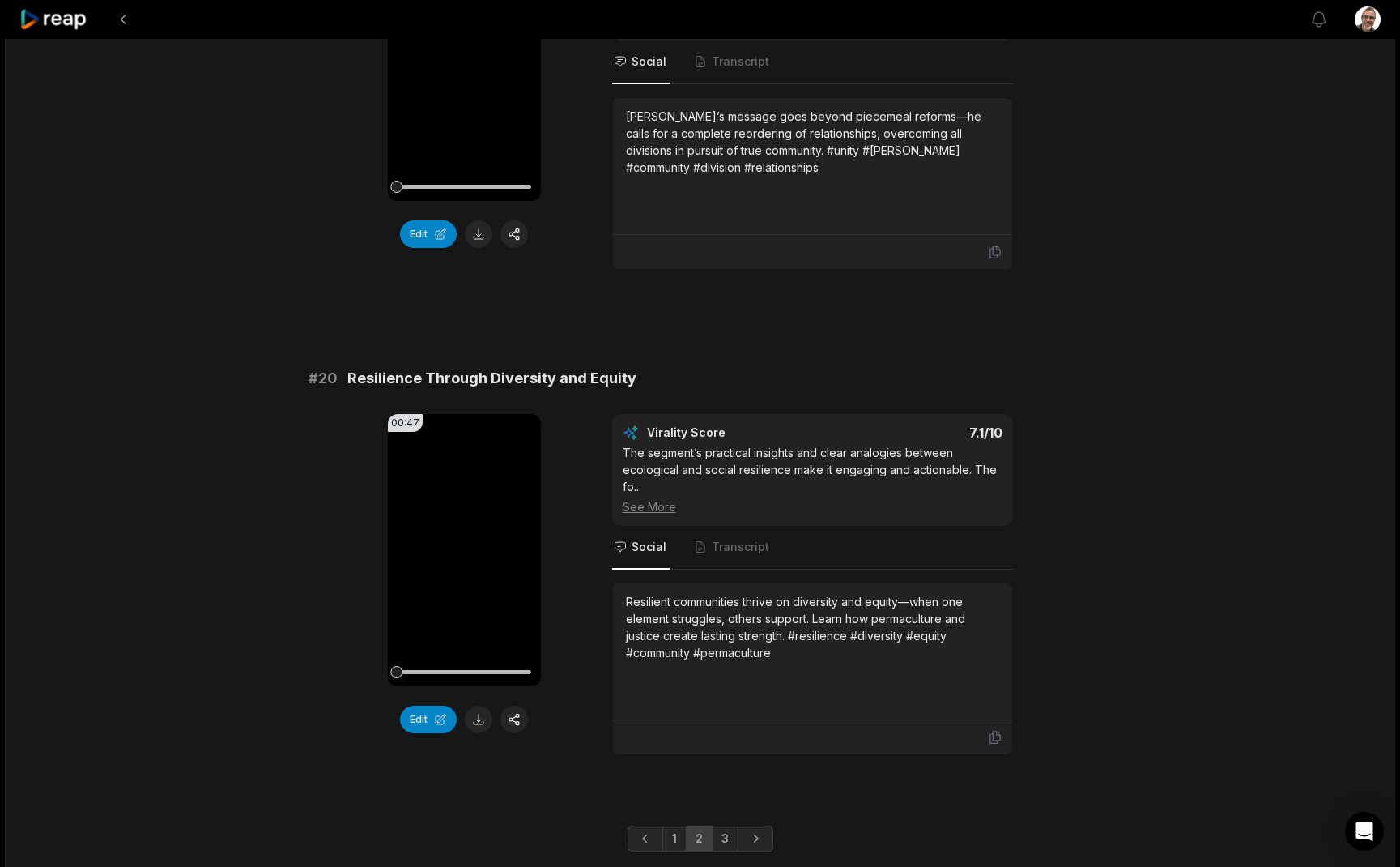
scroll to position [4106, 0]
click at [476, 708] on button at bounding box center [478, 721] width 27 height 27
click at [720, 827] on link "3" at bounding box center [725, 840] width 27 height 26
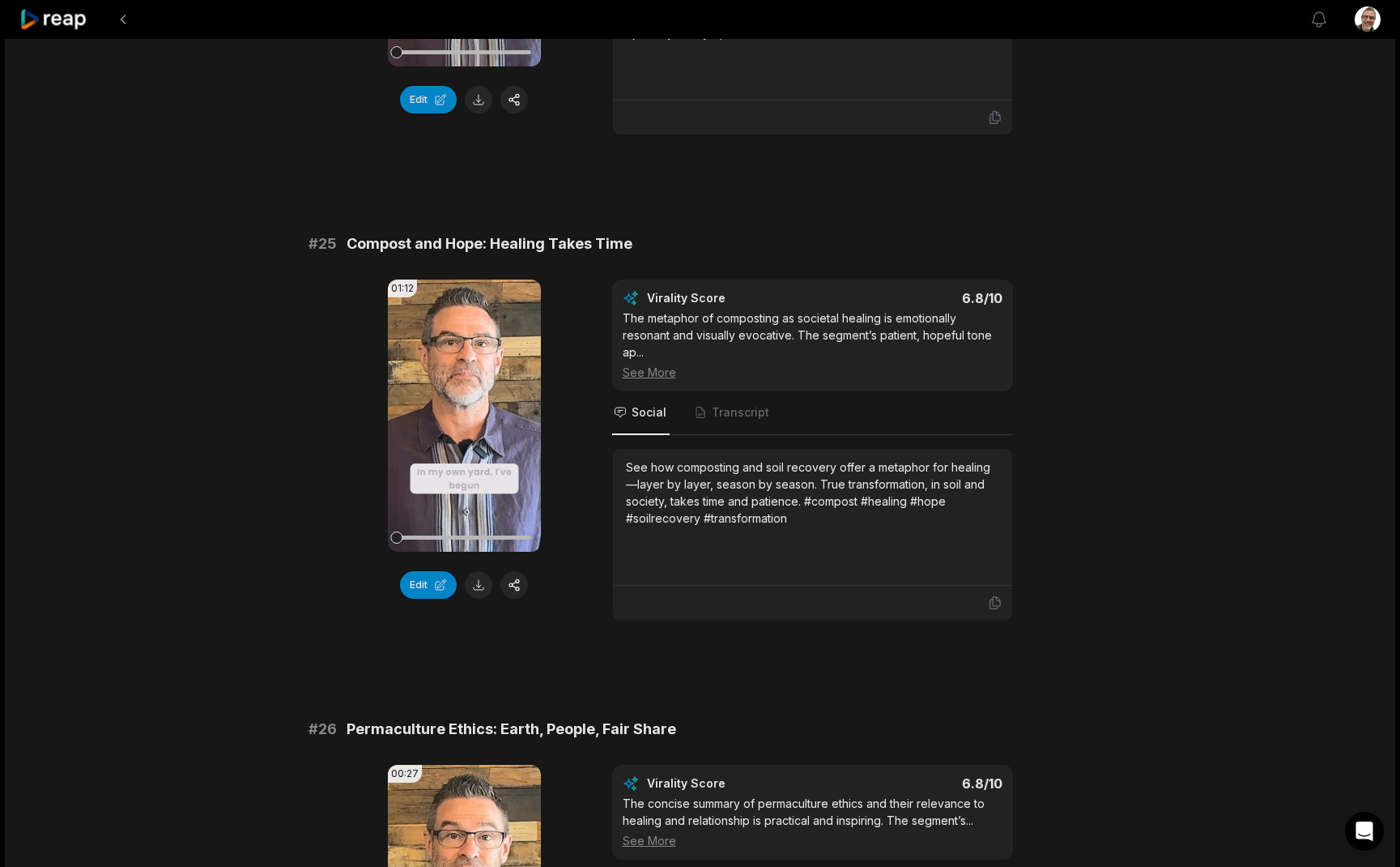
scroll to position [1885, 0]
click at [482, 589] on button at bounding box center [478, 583] width 27 height 27
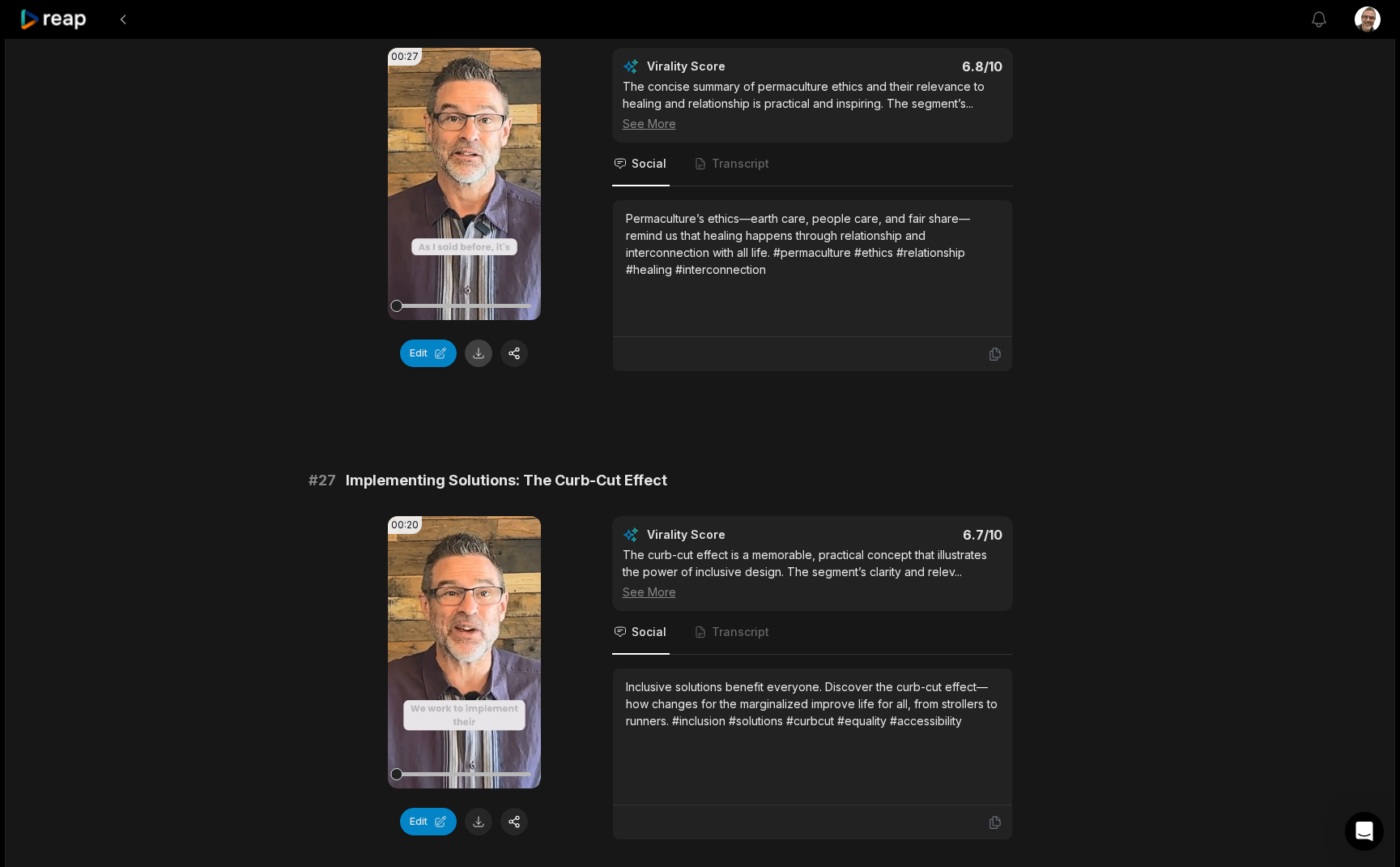
scroll to position [2616, 0]
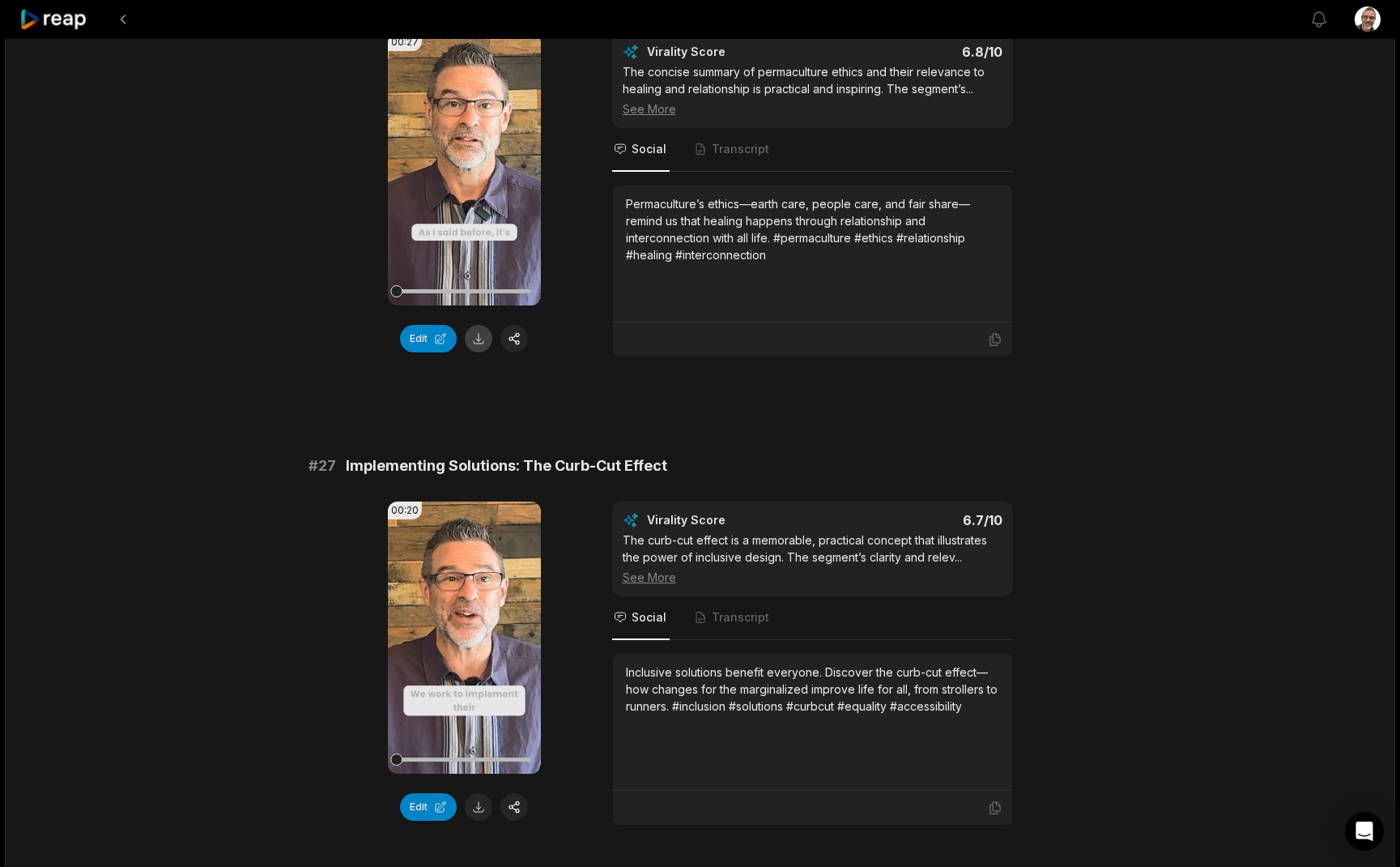
click at [479, 332] on button at bounding box center [478, 338] width 27 height 27
click at [486, 803] on button at bounding box center [478, 806] width 27 height 27
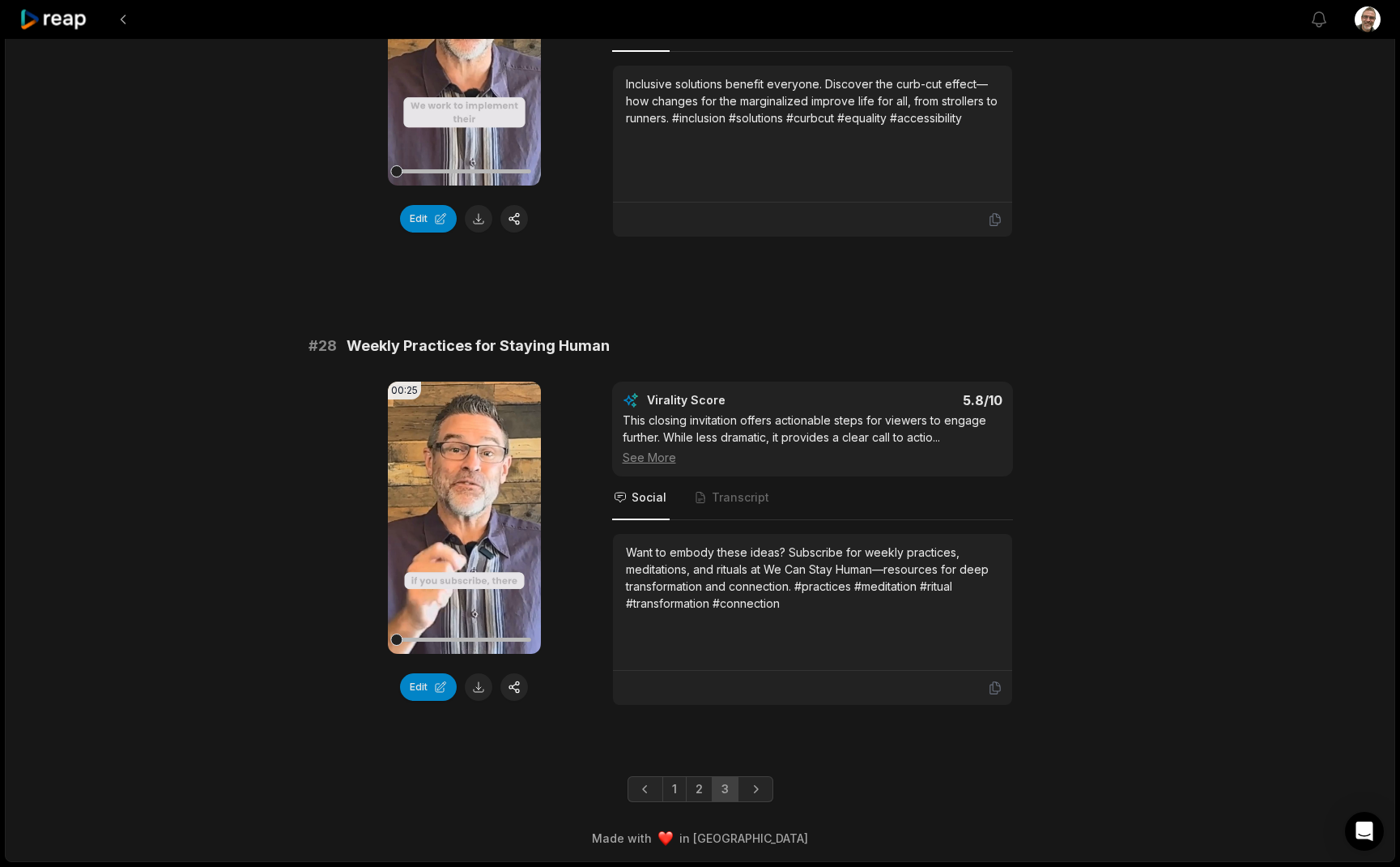
scroll to position [3204, 0]
click at [484, 688] on button at bounding box center [478, 686] width 27 height 27
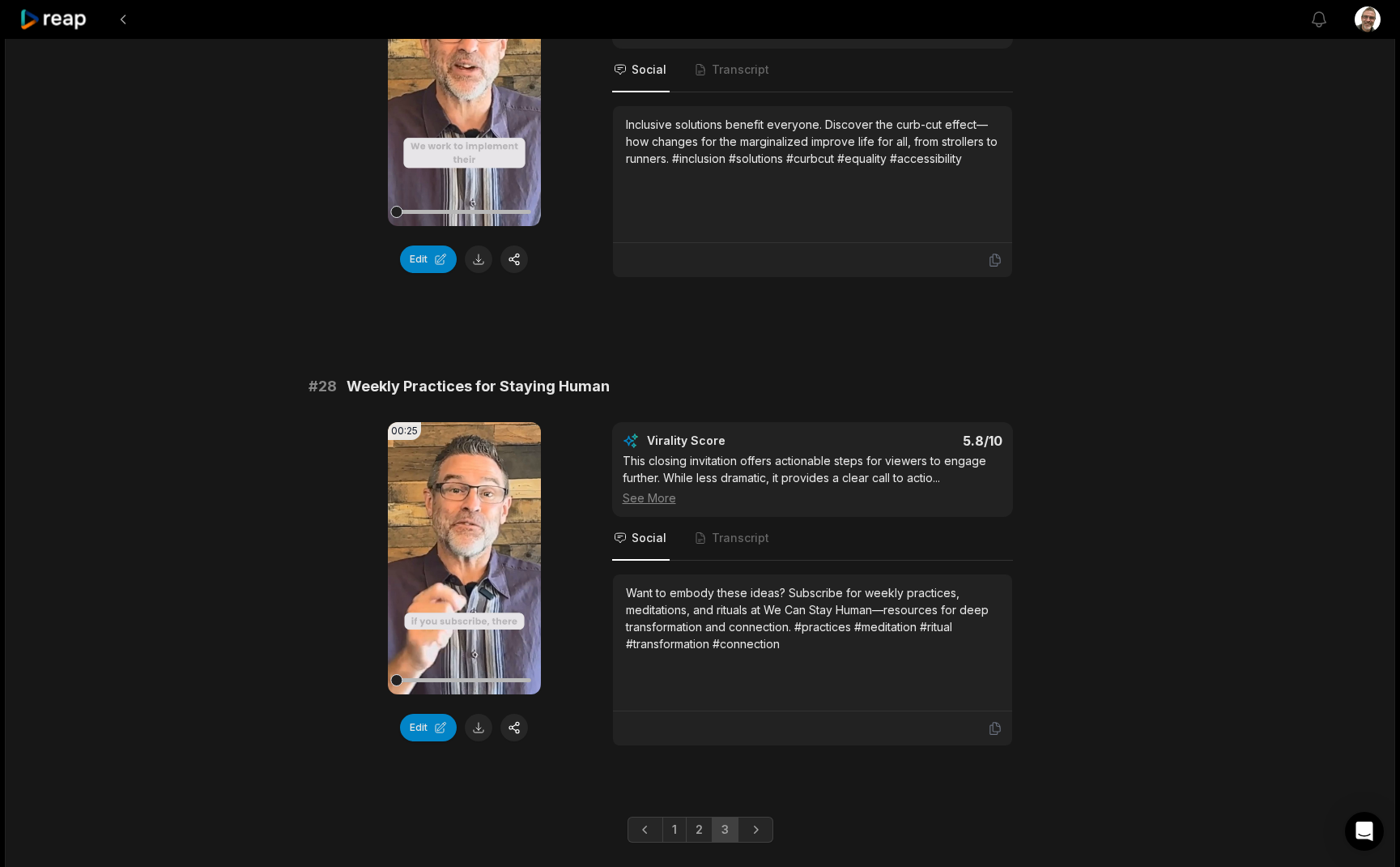
scroll to position [3167, 0]
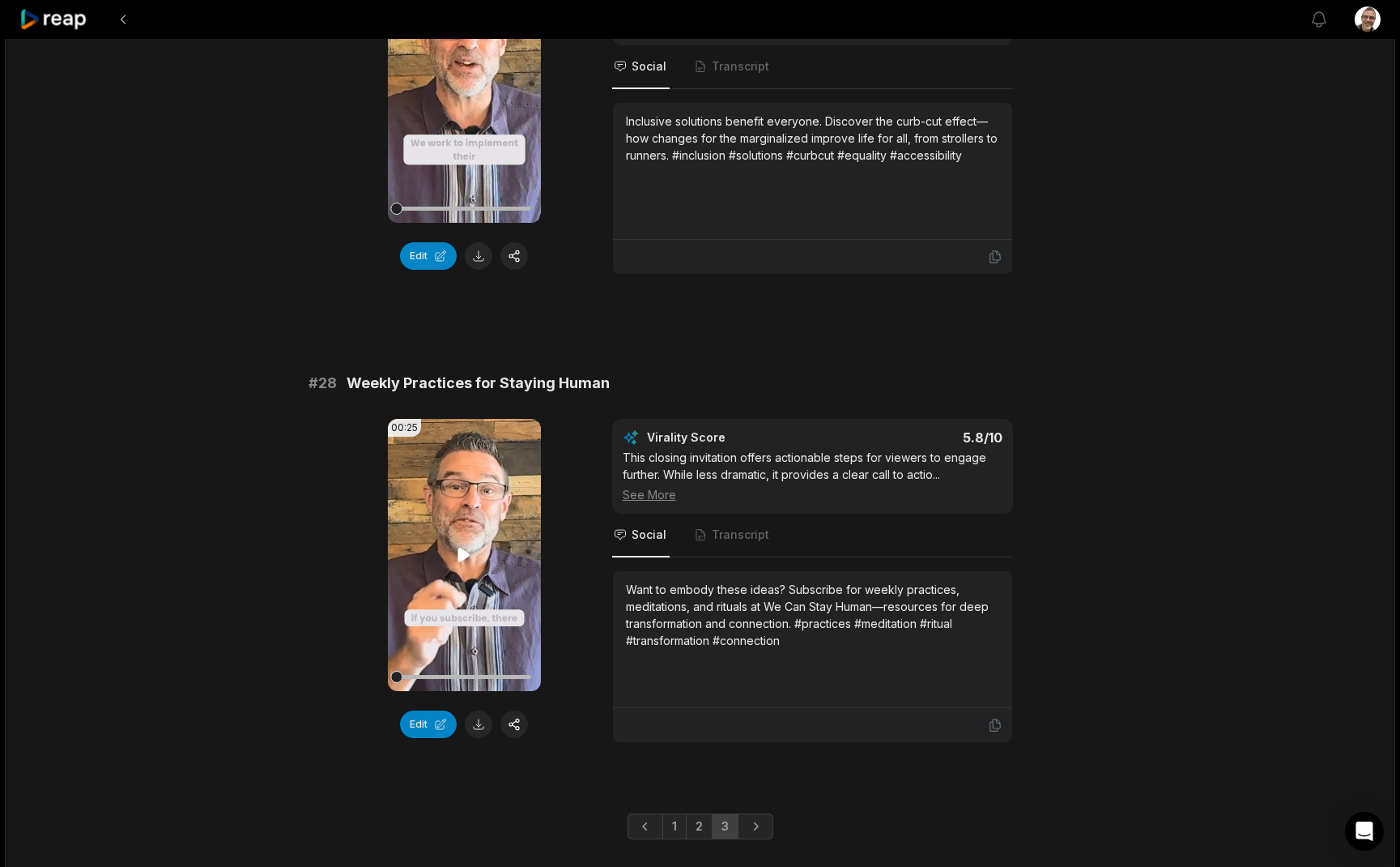
click at [458, 557] on icon at bounding box center [464, 554] width 12 height 14
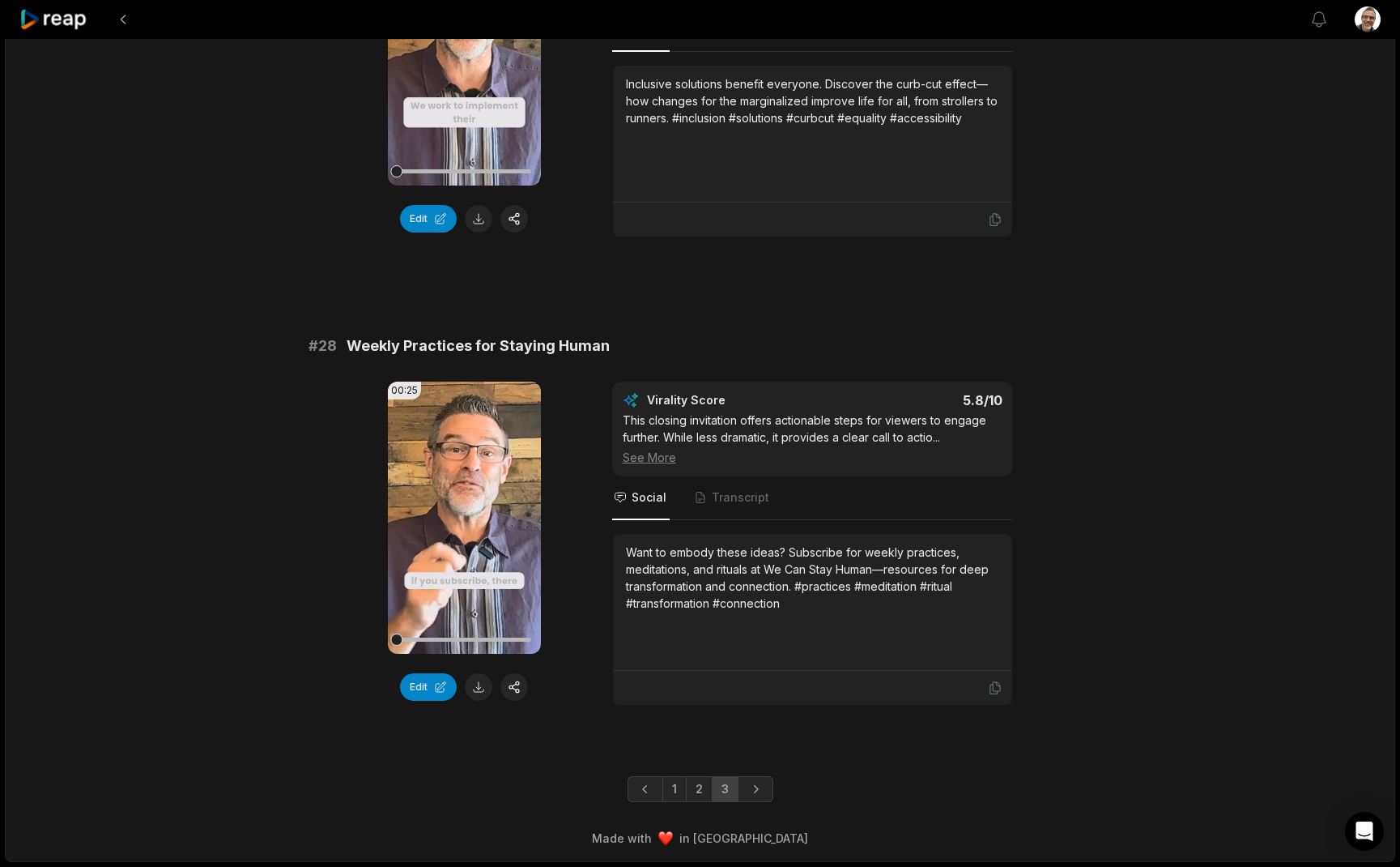
scroll to position [3204, 0]
